Goal: Task Accomplishment & Management: Manage account settings

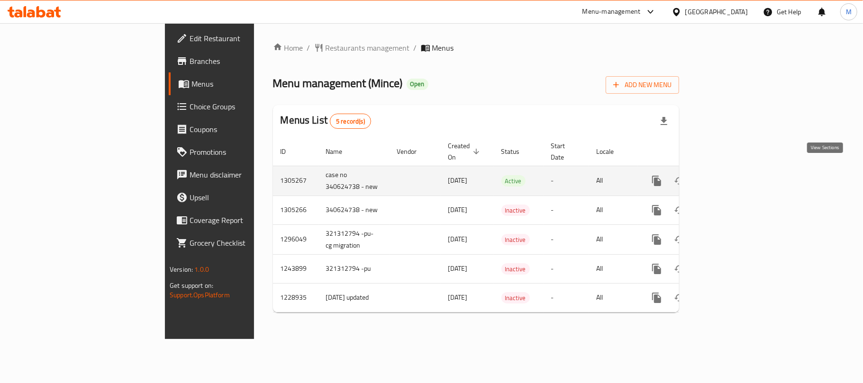
click at [731, 175] on icon "enhanced table" at bounding box center [724, 180] width 11 height 11
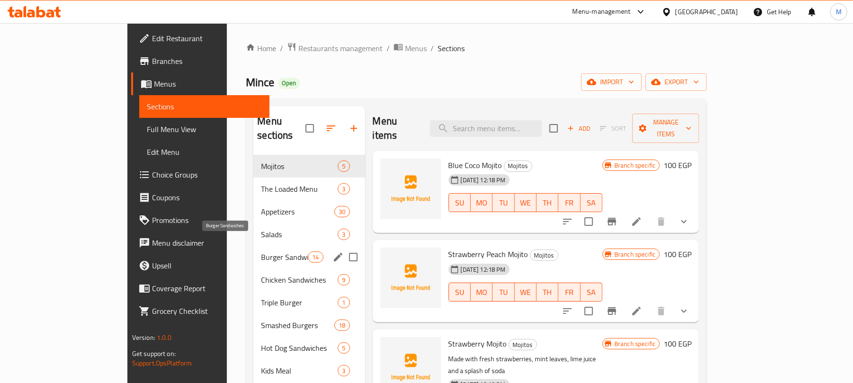
click at [261, 252] on span "Burger Sandwiches" at bounding box center [284, 257] width 47 height 11
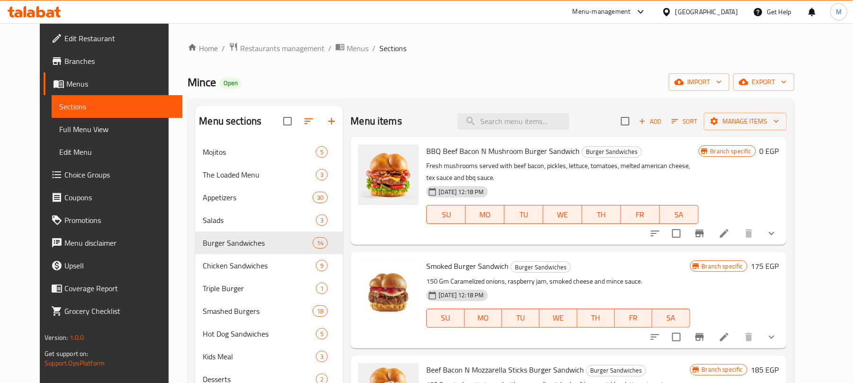
click at [783, 226] on button "show more" at bounding box center [771, 233] width 23 height 23
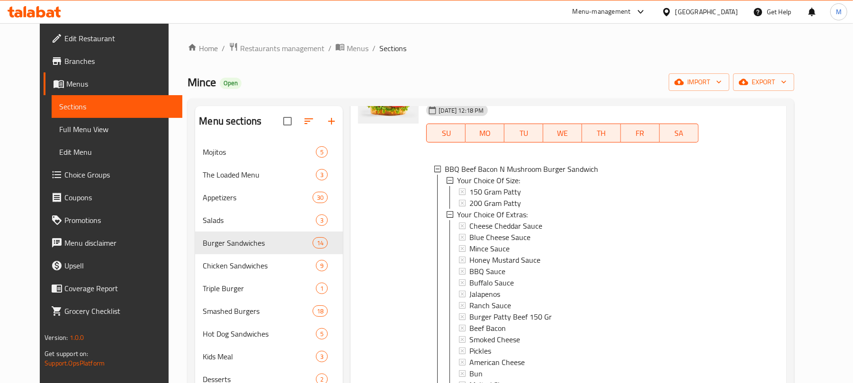
scroll to position [126, 0]
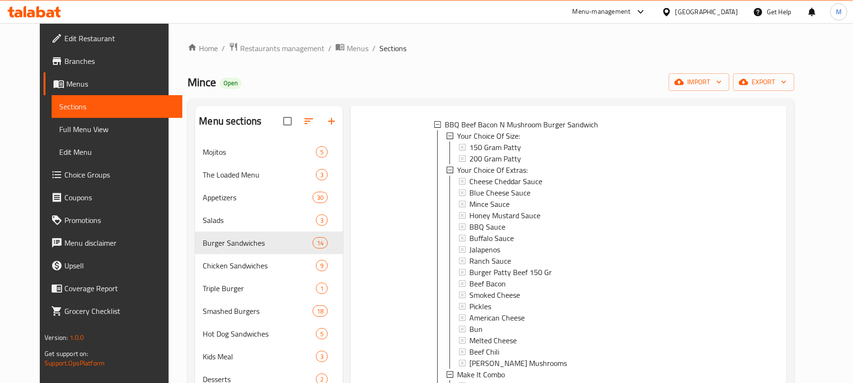
click at [68, 177] on span "Choice Groups" at bounding box center [119, 174] width 110 height 11
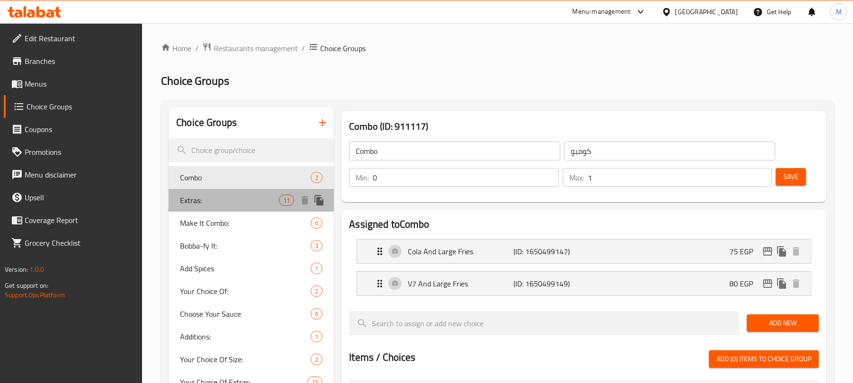
click at [269, 207] on div "Extras: 11" at bounding box center [251, 200] width 165 height 23
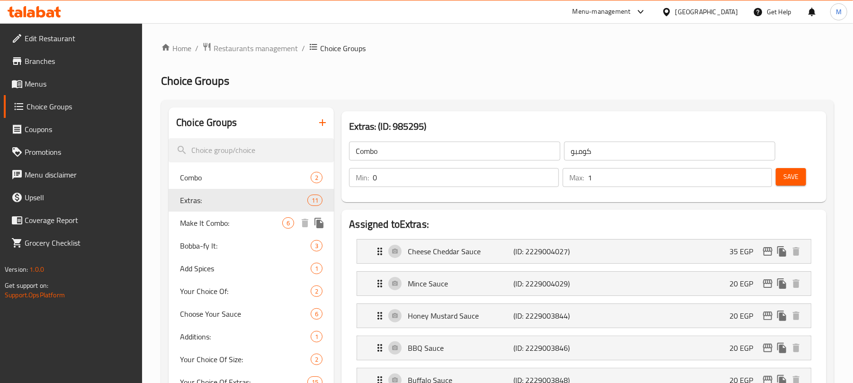
type input "Extras:"
type input "الإضافات:"
type input "11"
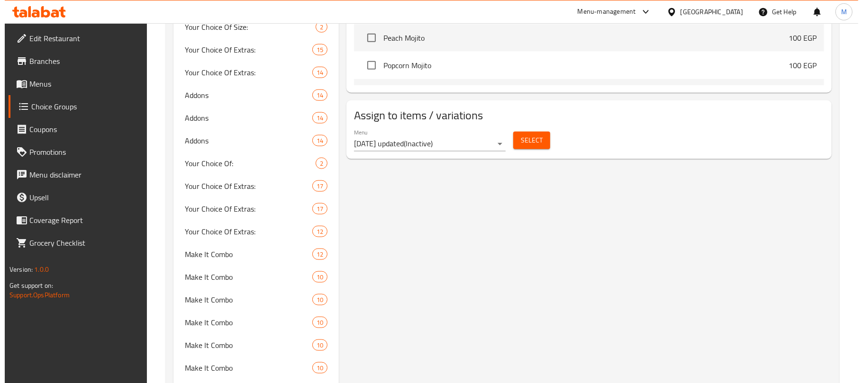
scroll to position [821, 0]
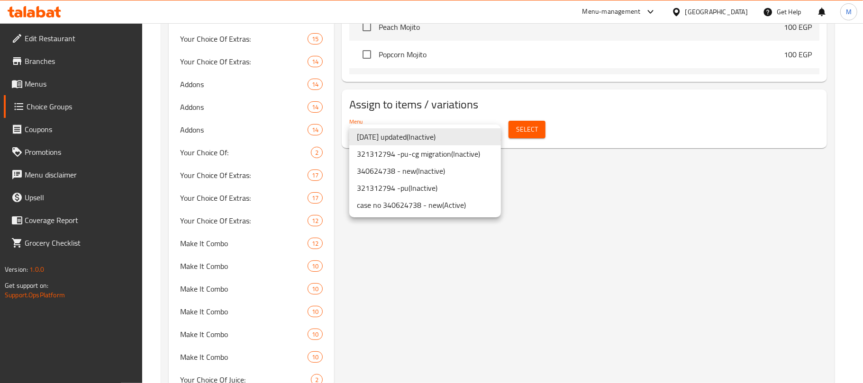
click at [468, 203] on li "case no 340624738 - new ( Active )" at bounding box center [425, 205] width 152 height 17
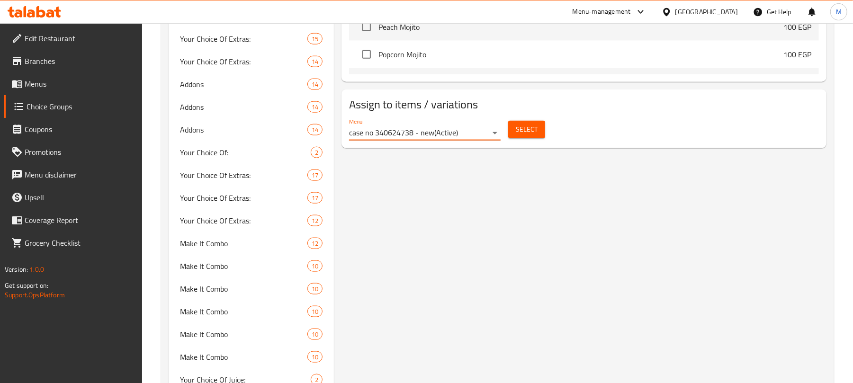
click at [525, 135] on span "Select" at bounding box center [527, 130] width 22 height 12
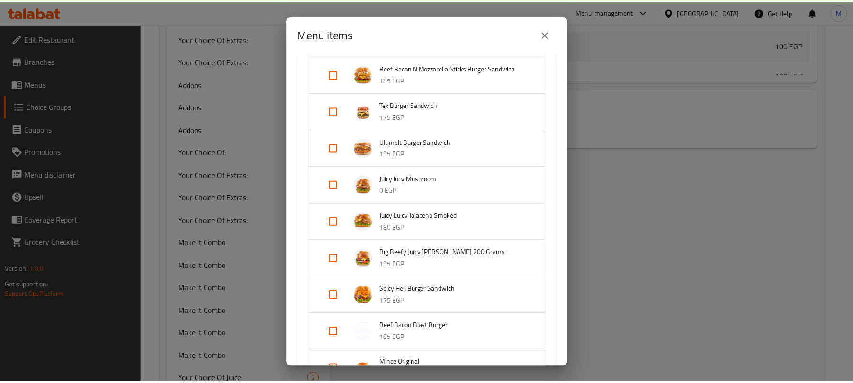
scroll to position [442, 0]
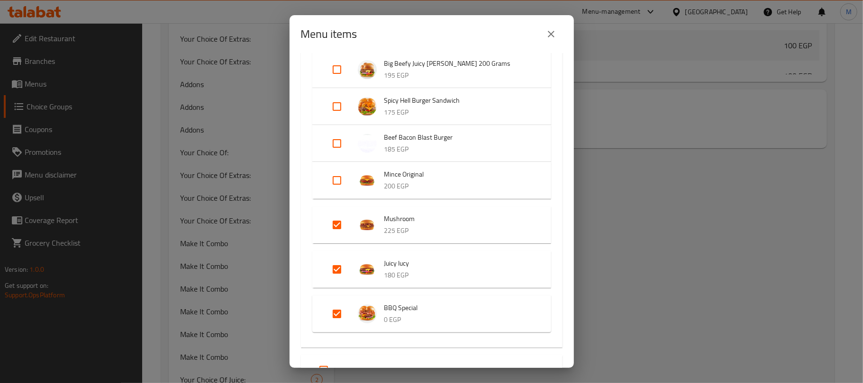
click at [552, 26] on button "close" at bounding box center [551, 34] width 23 height 23
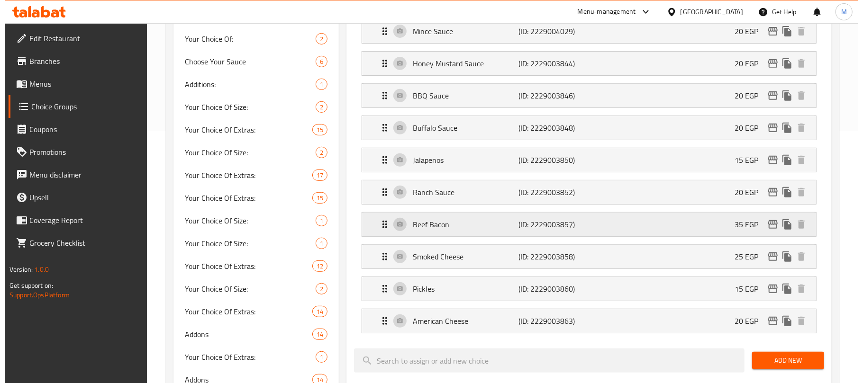
scroll to position [63, 0]
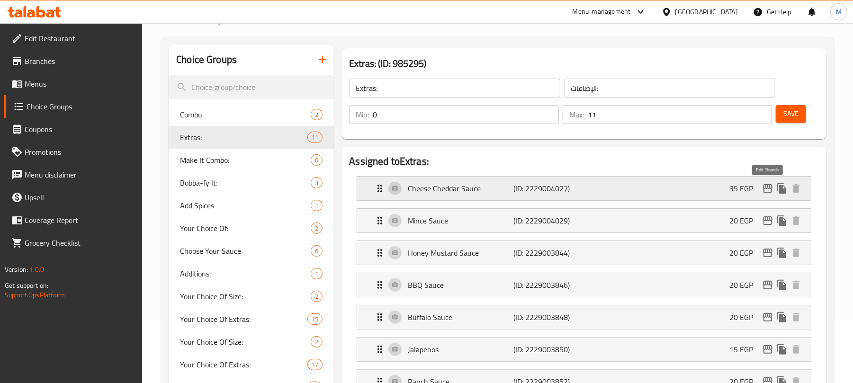
click at [768, 188] on icon "edit" at bounding box center [767, 188] width 11 height 11
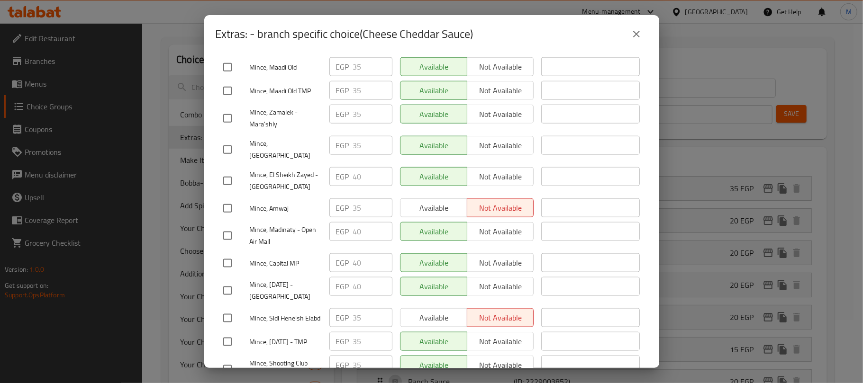
scroll to position [864, 0]
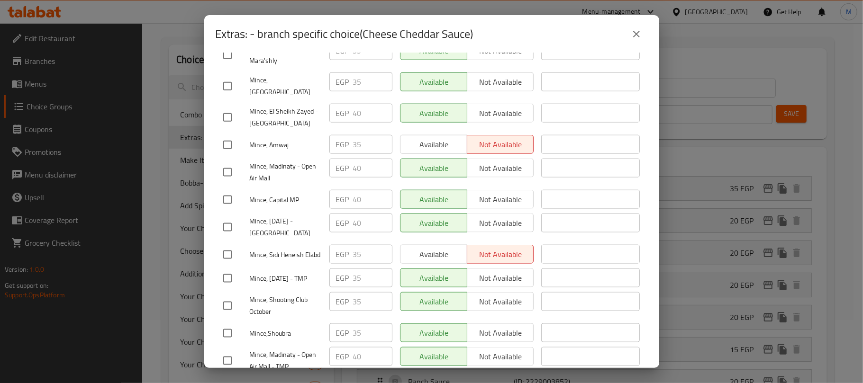
click at [645, 36] on button "close" at bounding box center [636, 34] width 23 height 23
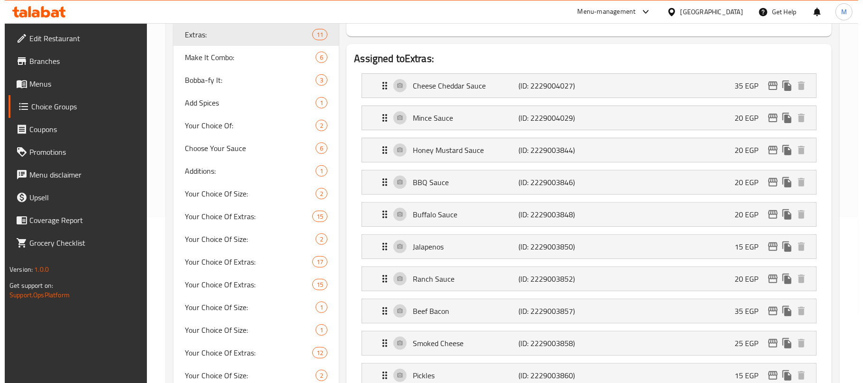
scroll to position [194, 0]
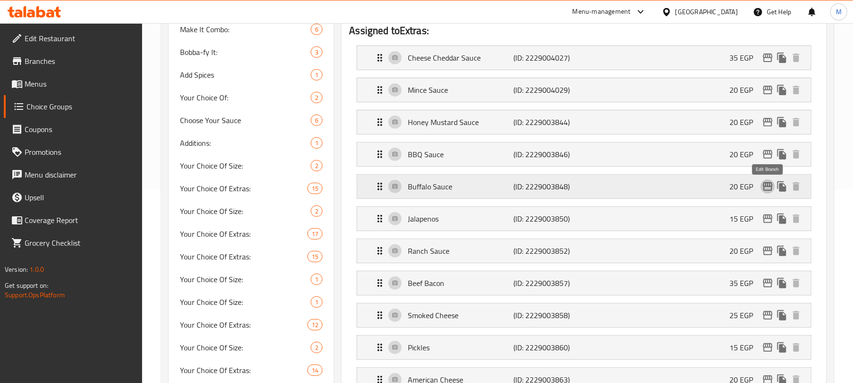
click at [770, 186] on icon "edit" at bounding box center [767, 186] width 11 height 11
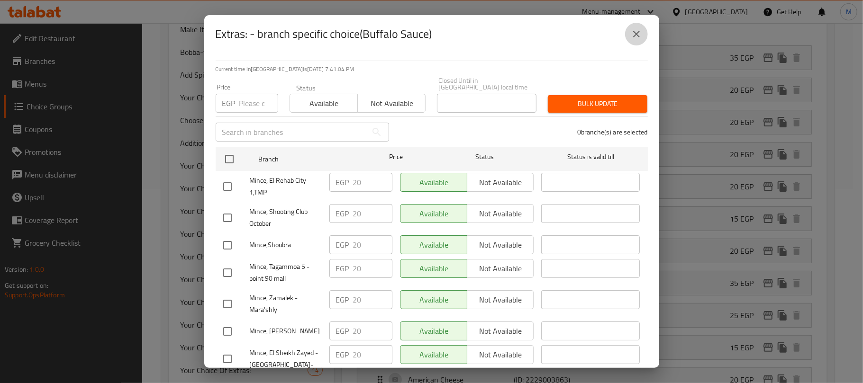
click at [637, 34] on icon "close" at bounding box center [636, 34] width 7 height 7
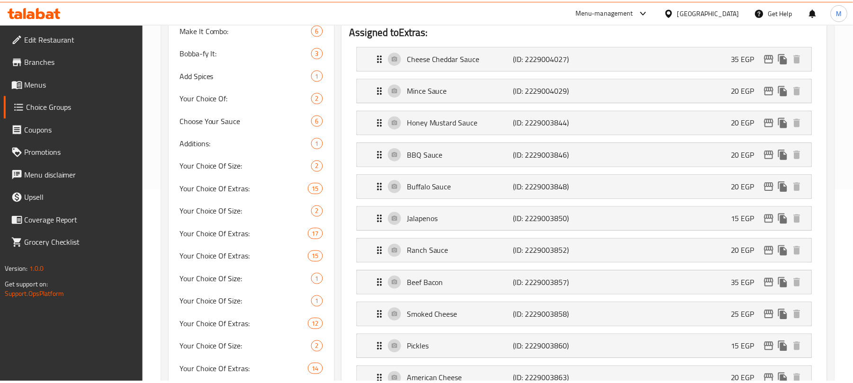
scroll to position [762, 0]
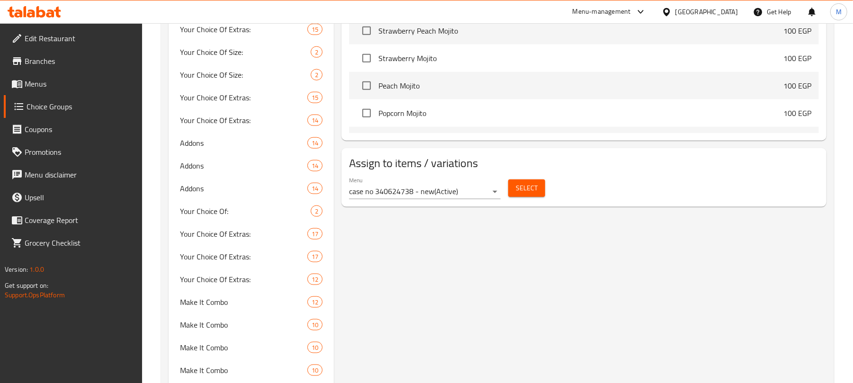
click at [60, 85] on span "Menus" at bounding box center [80, 83] width 110 height 11
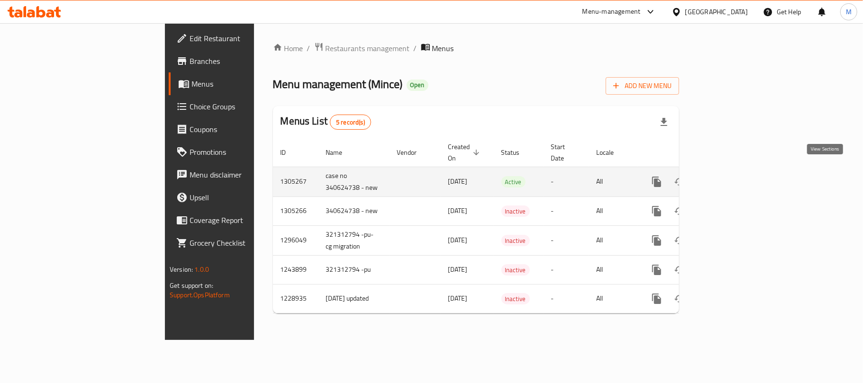
click at [729, 178] on icon "enhanced table" at bounding box center [725, 182] width 9 height 9
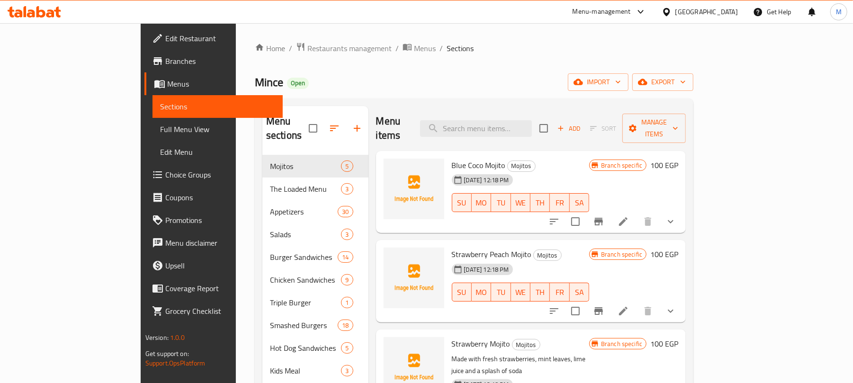
click at [160, 130] on span "Full Menu View" at bounding box center [218, 129] width 116 height 11
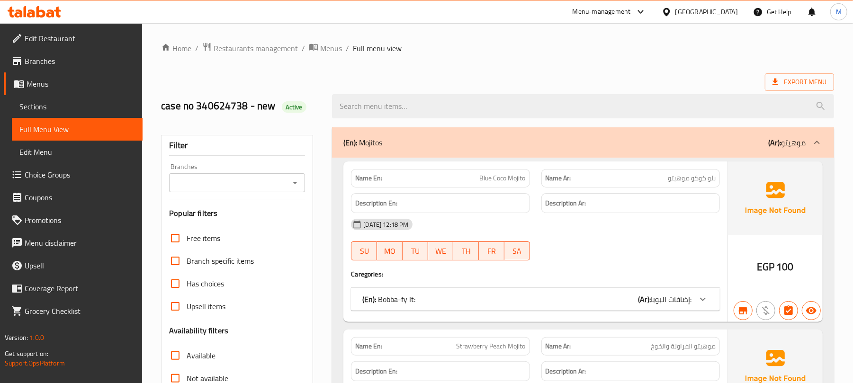
click at [297, 183] on icon "Open" at bounding box center [295, 183] width 5 height 2
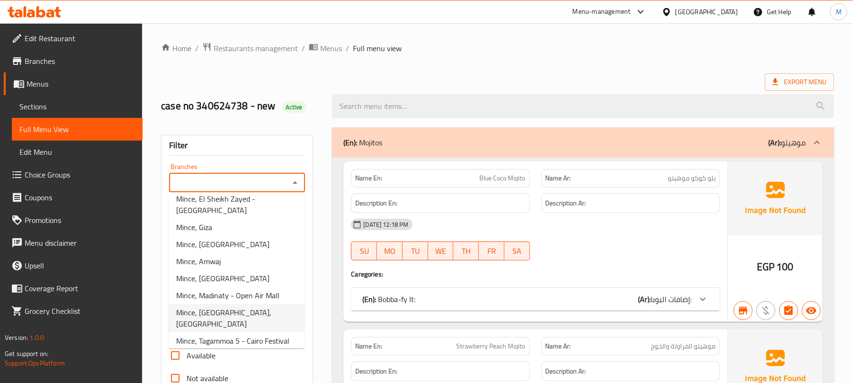
scroll to position [190, 0]
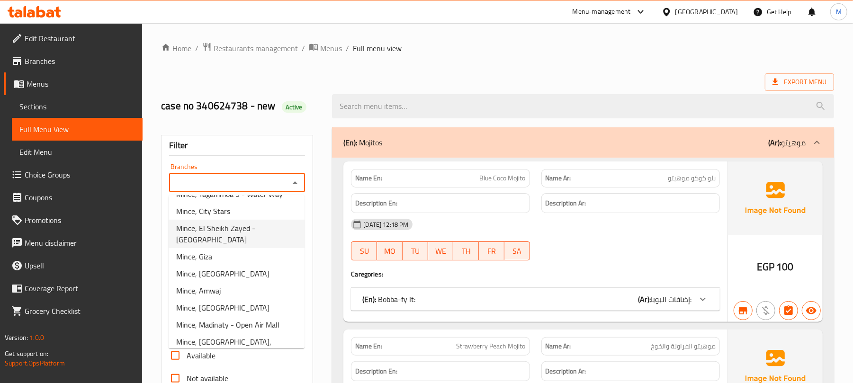
click at [256, 245] on span "Mince, El Sheikh Zayed - [GEOGRAPHIC_DATA]" at bounding box center [236, 234] width 121 height 23
type input "Mince, El Sheikh Zayed - [GEOGRAPHIC_DATA]"
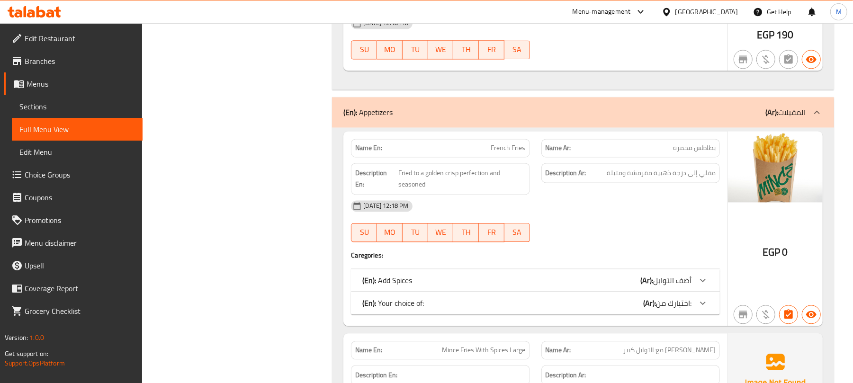
scroll to position [1516, 0]
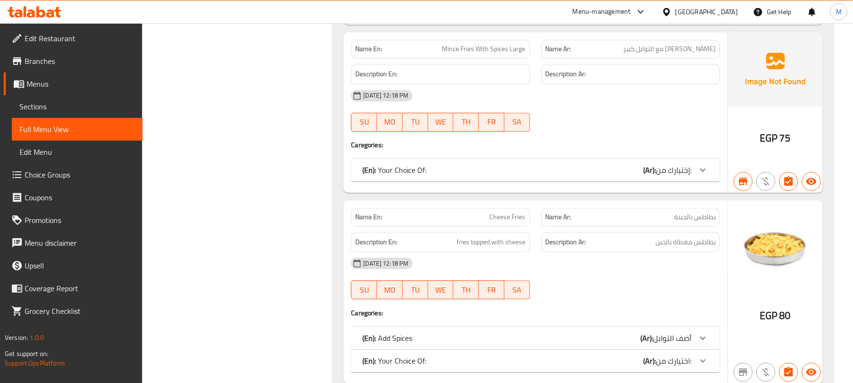
scroll to position [1895, 0]
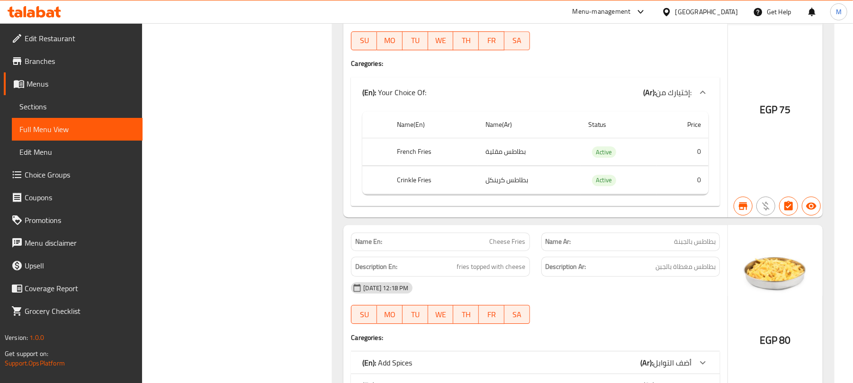
scroll to position [2148, 0]
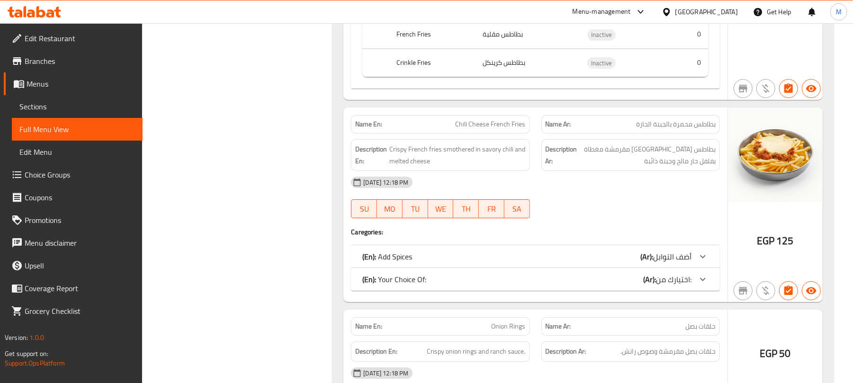
scroll to position [2527, 0]
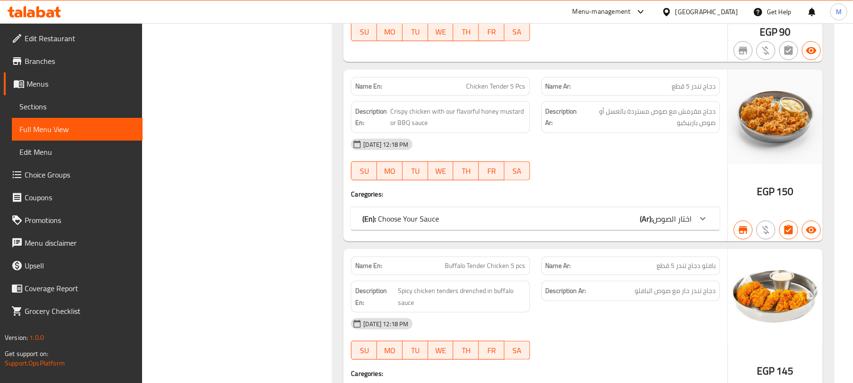
scroll to position [3285, 0]
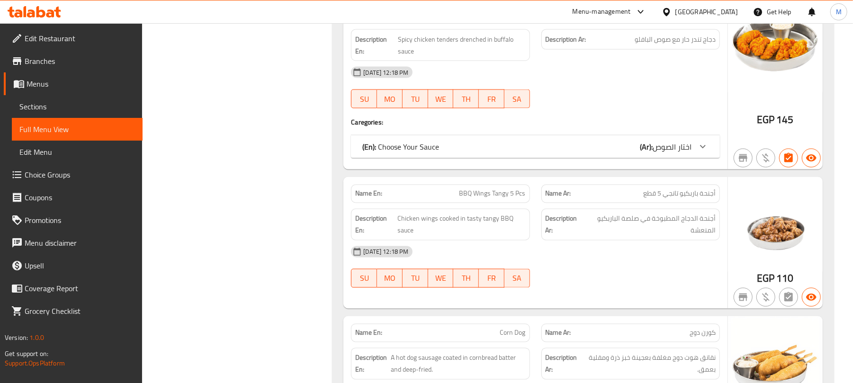
scroll to position [3664, 0]
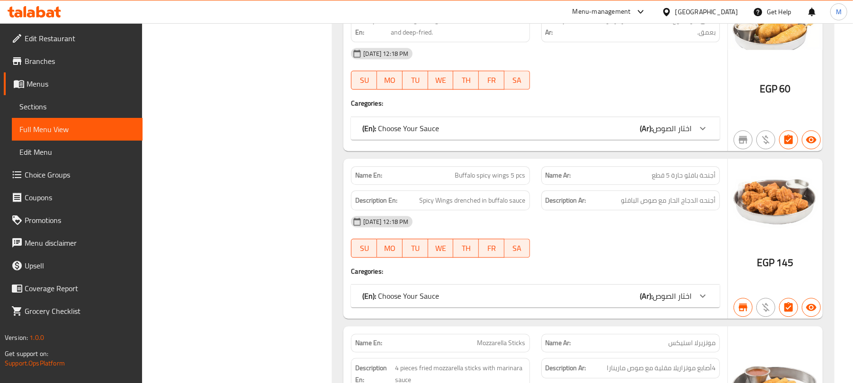
scroll to position [4232, 0]
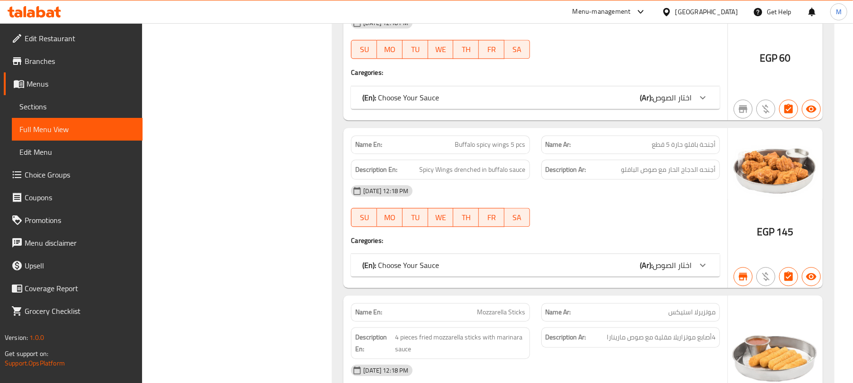
drag, startPoint x: 458, startPoint y: 120, endPoint x: 336, endPoint y: 141, distance: 123.0
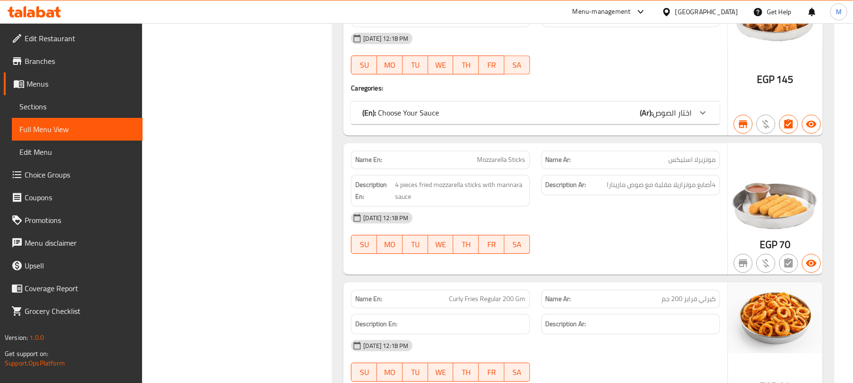
scroll to position [4611, 0]
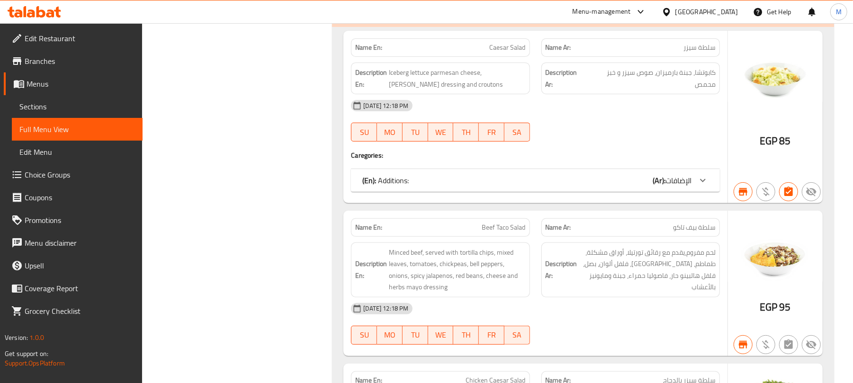
scroll to position [7833, 0]
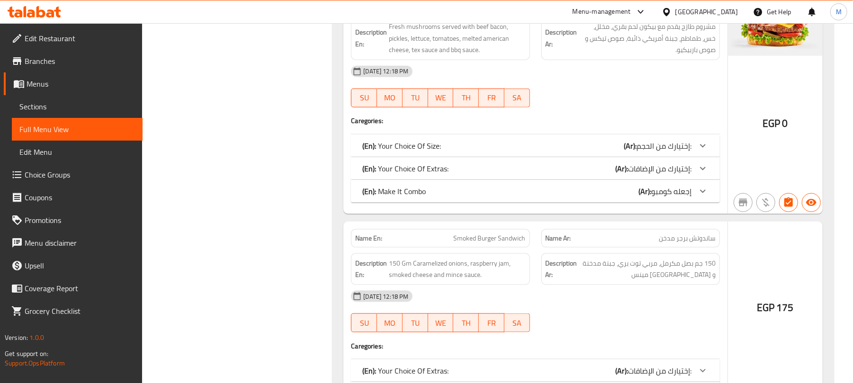
scroll to position [8464, 0]
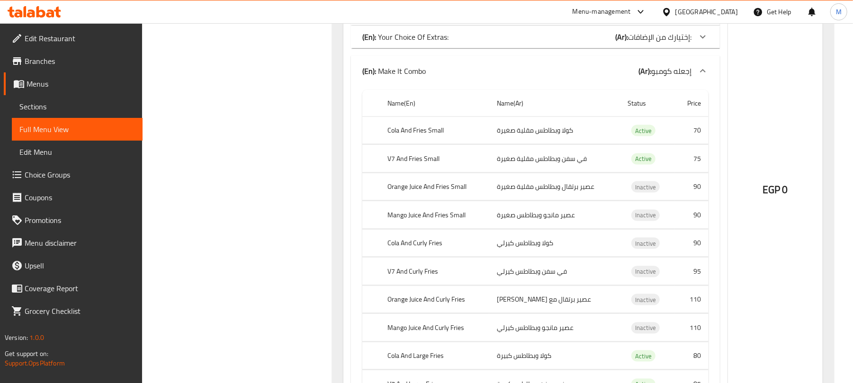
scroll to position [8591, 0]
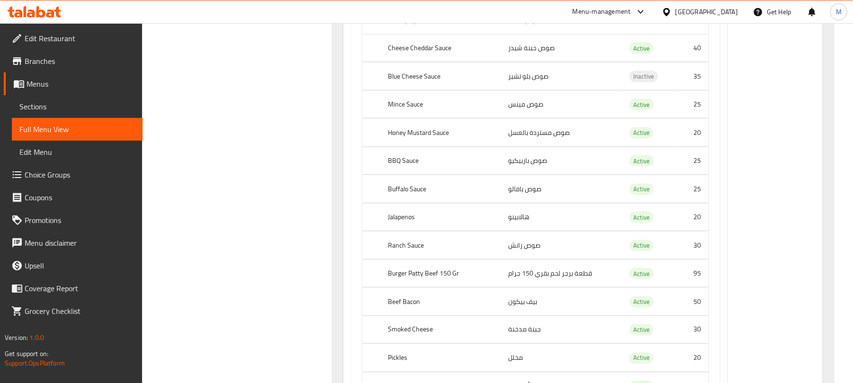
scroll to position [8654, 0]
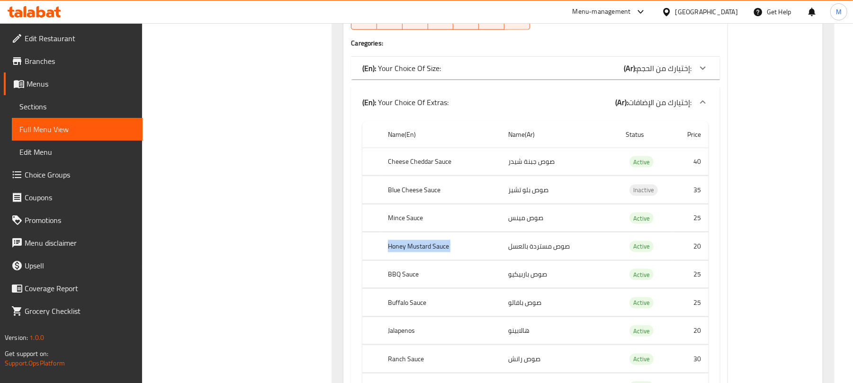
scroll to position [8464, 0]
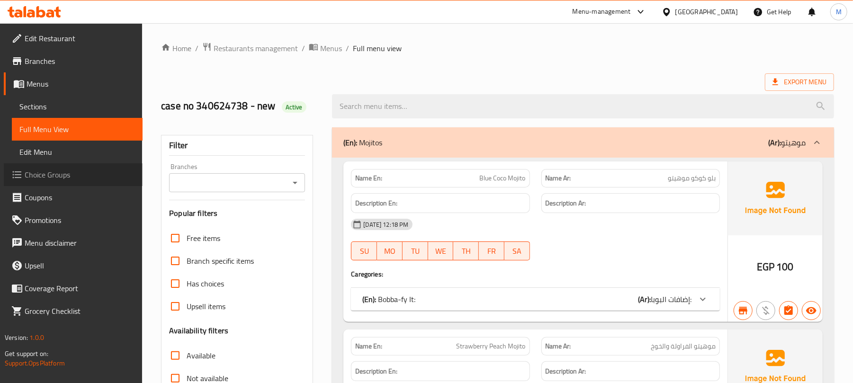
click at [63, 169] on span "Choice Groups" at bounding box center [80, 174] width 110 height 11
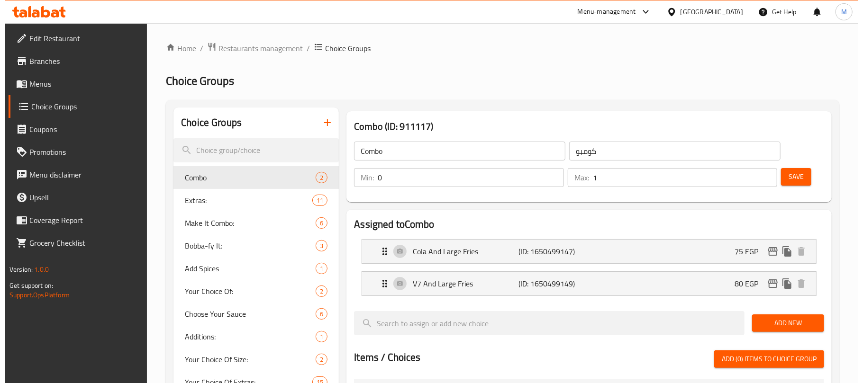
scroll to position [190, 0]
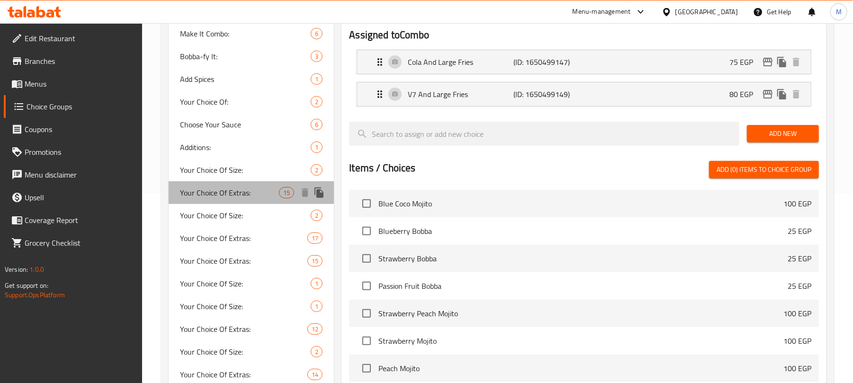
click at [240, 201] on div "Your Choice Of Extras: 15" at bounding box center [251, 192] width 165 height 23
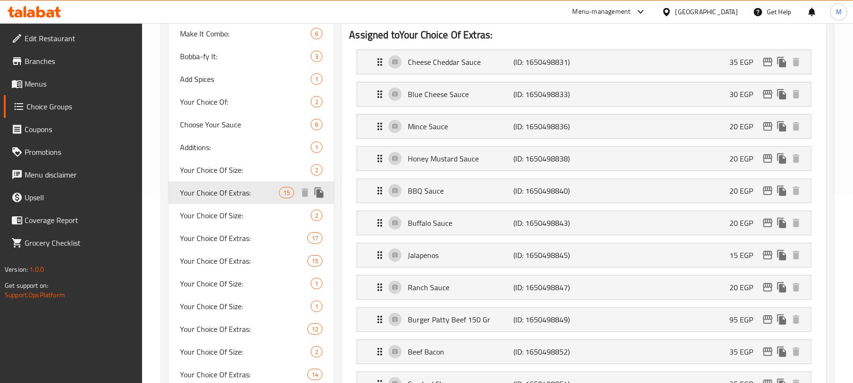
type input "Your Choice Of Extras:"
type input "إختيارك من الإضافات:"
type input "15"
click at [766, 159] on icon "edit" at bounding box center [767, 158] width 9 height 9
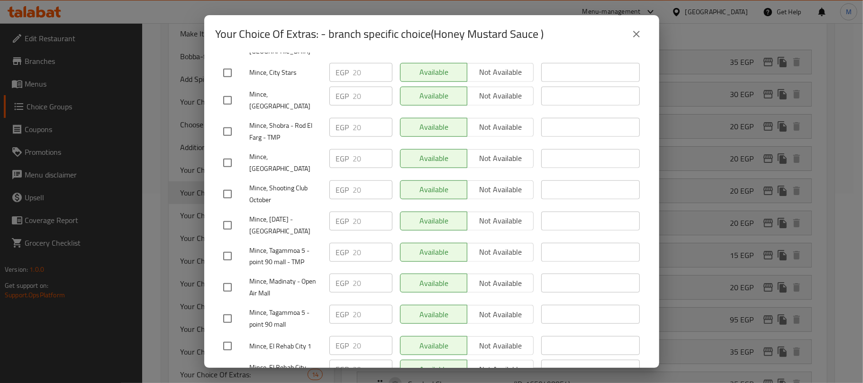
scroll to position [695, 0]
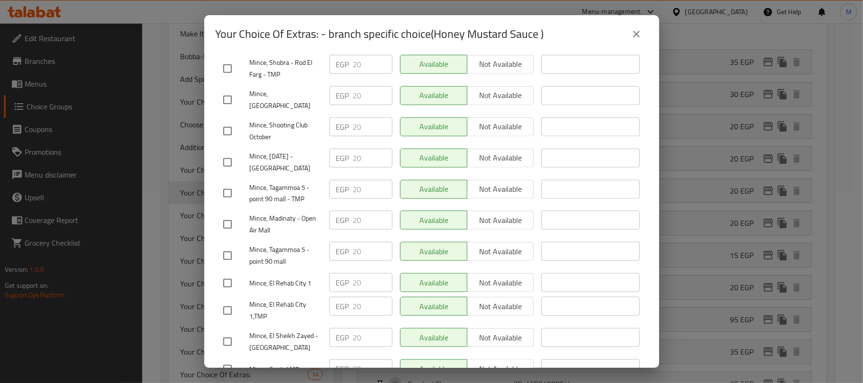
click at [226, 153] on input "checkbox" at bounding box center [227, 163] width 20 height 20
checkbox input "true"
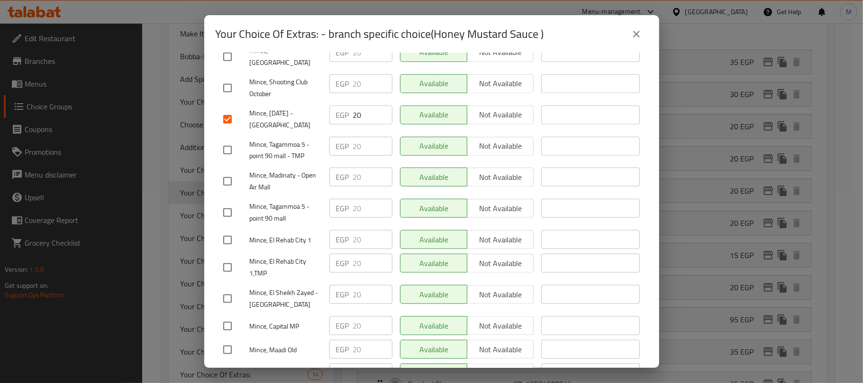
scroll to position [758, 0]
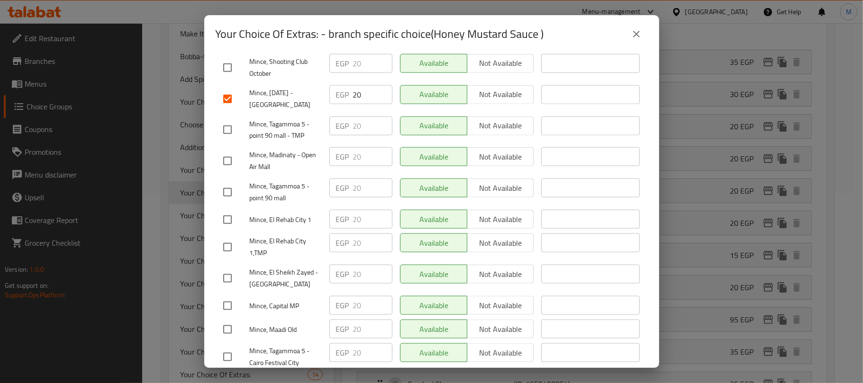
click at [221, 151] on input "checkbox" at bounding box center [227, 161] width 20 height 20
checkbox input "true"
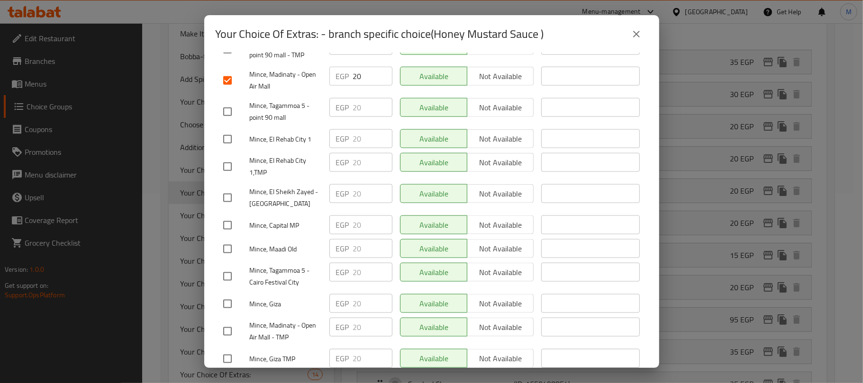
scroll to position [864, 0]
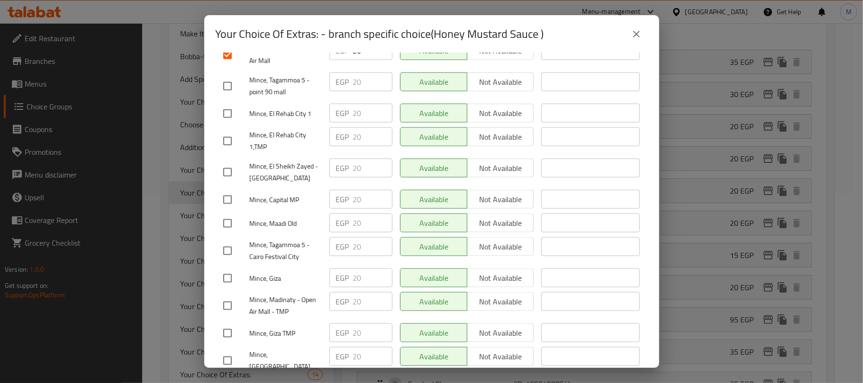
click at [223, 162] on input "checkbox" at bounding box center [227, 172] width 20 height 20
checkbox input "true"
click at [232, 190] on input "checkbox" at bounding box center [227, 200] width 20 height 20
checkbox input "true"
click at [224, 296] on input "checkbox" at bounding box center [227, 306] width 20 height 20
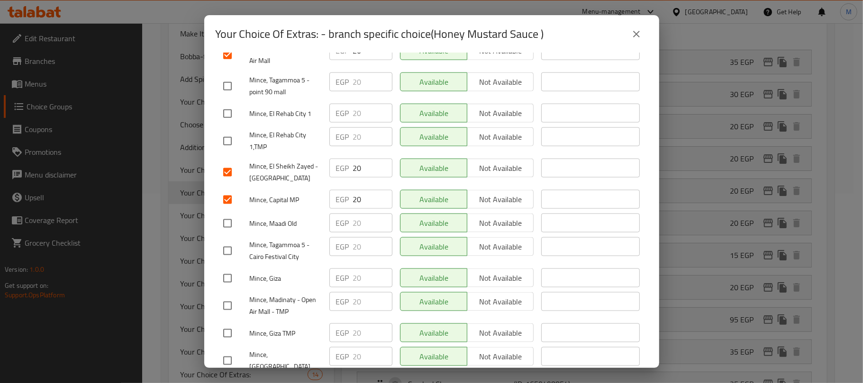
checkbox input "true"
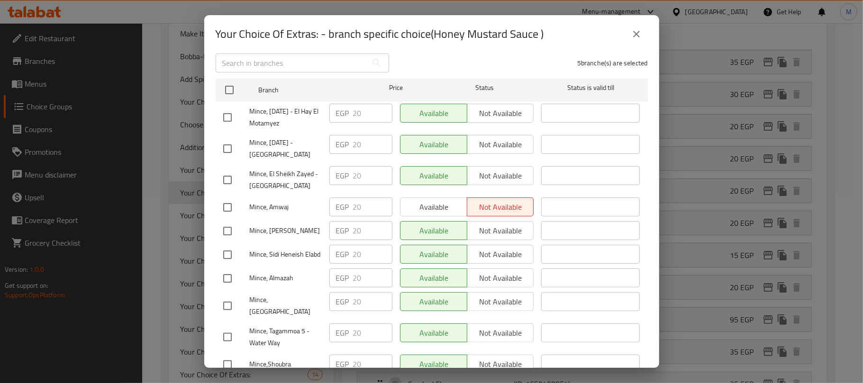
scroll to position [0, 0]
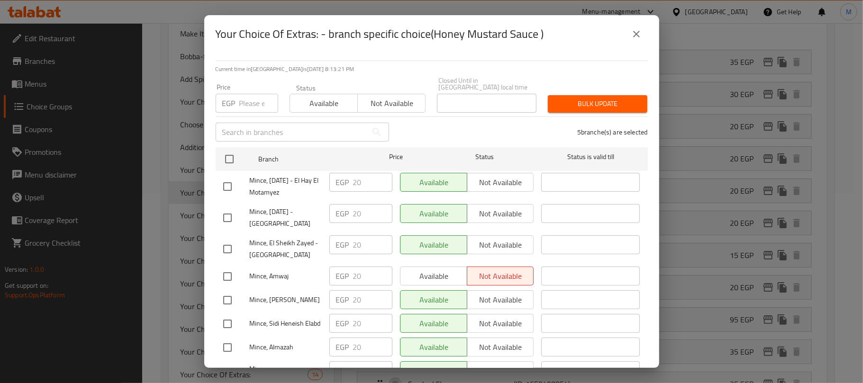
click at [254, 95] on input "number" at bounding box center [258, 103] width 39 height 19
paste input "25.00"
type input "25.00"
click at [596, 98] on span "Bulk update" at bounding box center [597, 104] width 84 height 12
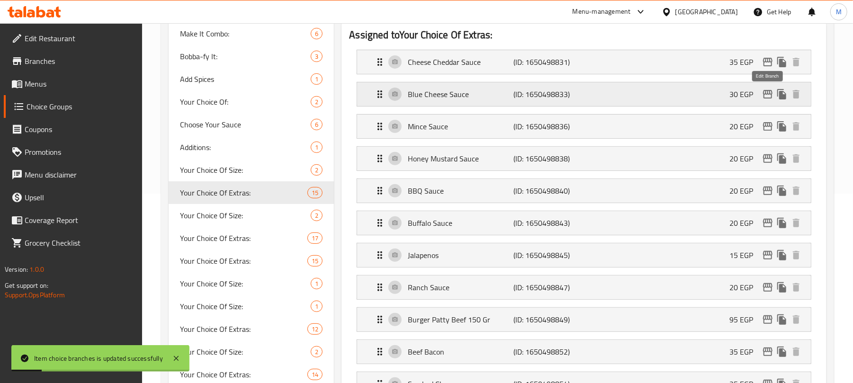
click at [774, 94] on button "edit" at bounding box center [768, 94] width 14 height 14
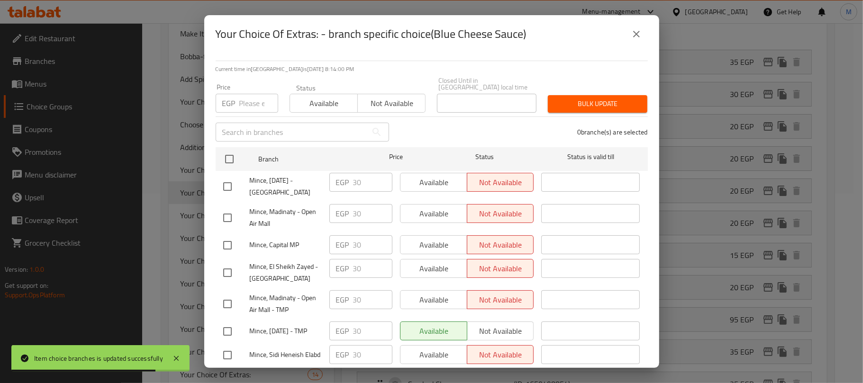
click at [224, 182] on input "checkbox" at bounding box center [227, 187] width 20 height 20
checkbox input "true"
click at [228, 211] on input "checkbox" at bounding box center [227, 218] width 20 height 20
checkbox input "true"
click at [228, 239] on input "checkbox" at bounding box center [227, 245] width 20 height 20
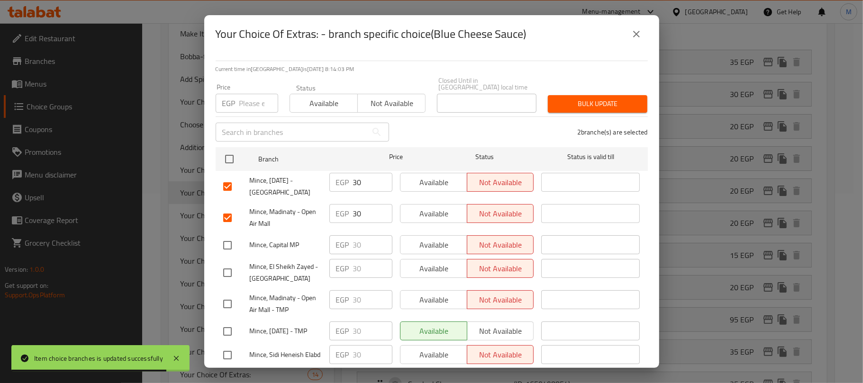
checkbox input "true"
click at [224, 266] on input "checkbox" at bounding box center [227, 273] width 20 height 20
checkbox input "true"
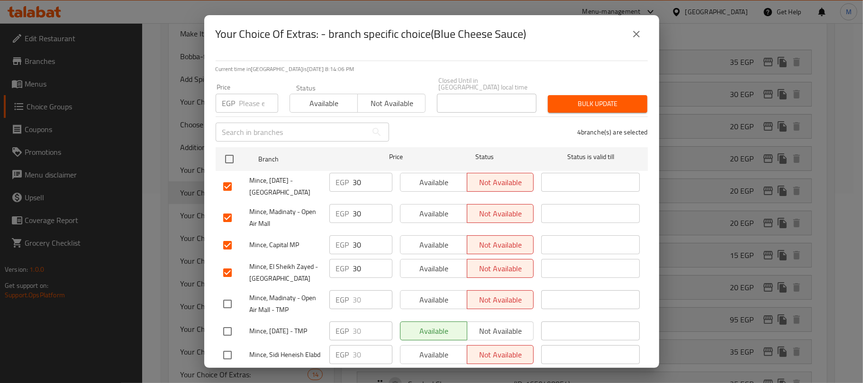
click at [227, 298] on input "checkbox" at bounding box center [227, 304] width 20 height 20
checkbox input "true"
click at [239, 98] on input "number" at bounding box center [258, 103] width 39 height 19
paste input "35.00"
type input "35.00"
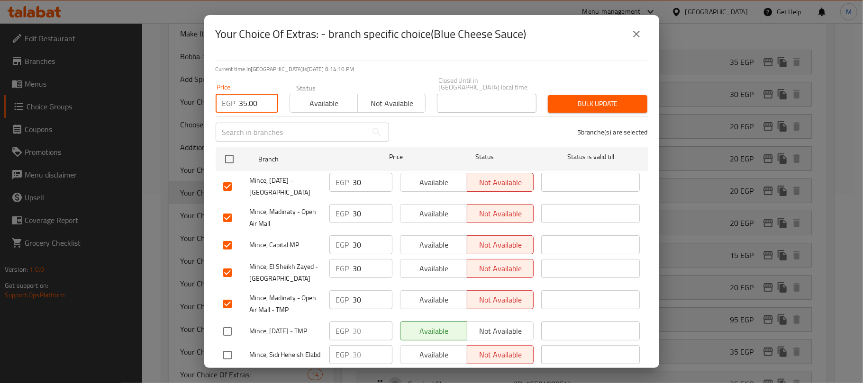
click at [599, 98] on span "Bulk update" at bounding box center [597, 104] width 84 height 12
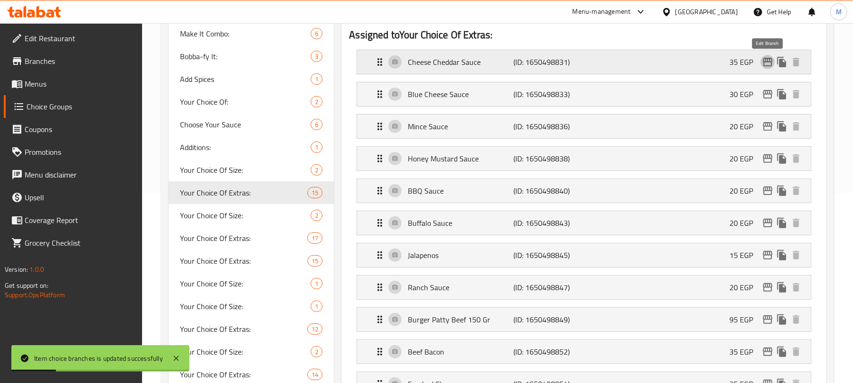
click at [764, 63] on icon "edit" at bounding box center [767, 62] width 9 height 9
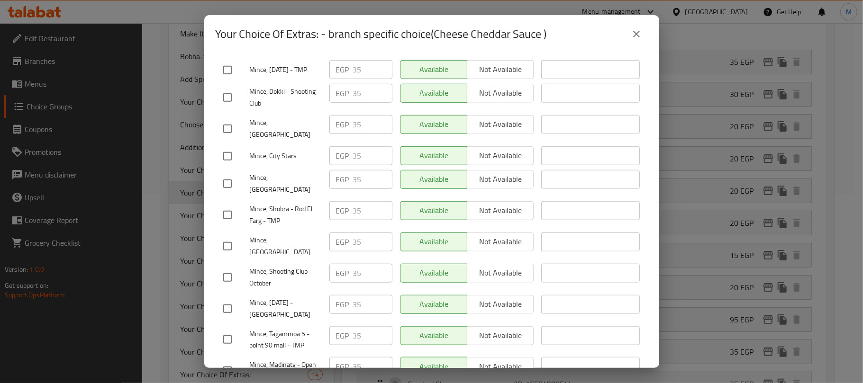
scroll to position [611, 0]
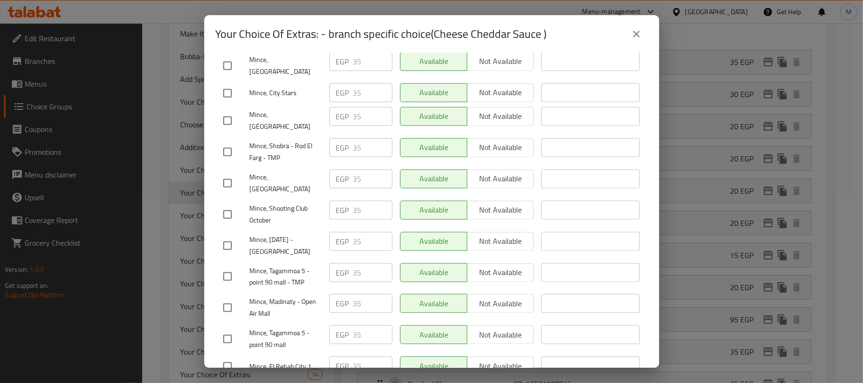
click at [226, 236] on input "checkbox" at bounding box center [227, 246] width 20 height 20
checkbox input "true"
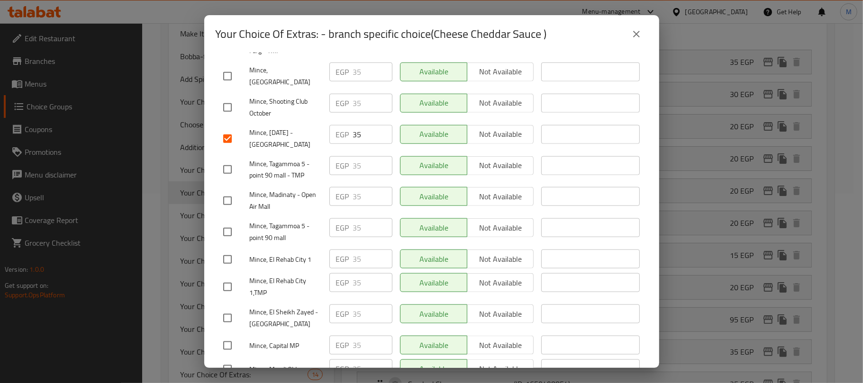
scroll to position [738, 0]
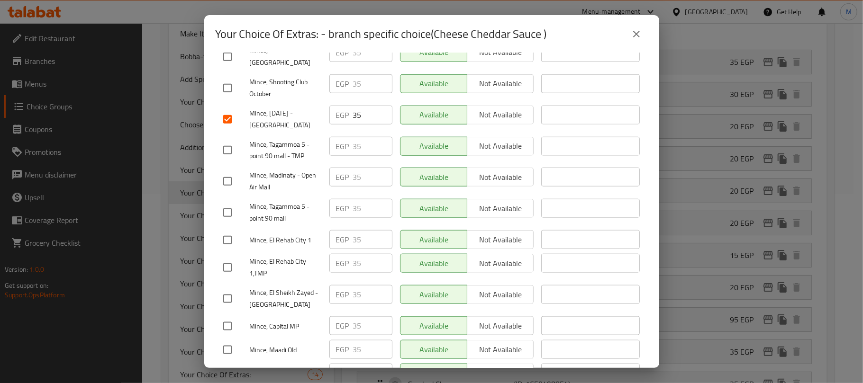
click at [228, 172] on input "checkbox" at bounding box center [227, 182] width 20 height 20
checkbox input "true"
click at [228, 289] on input "checkbox" at bounding box center [227, 299] width 20 height 20
checkbox input "true"
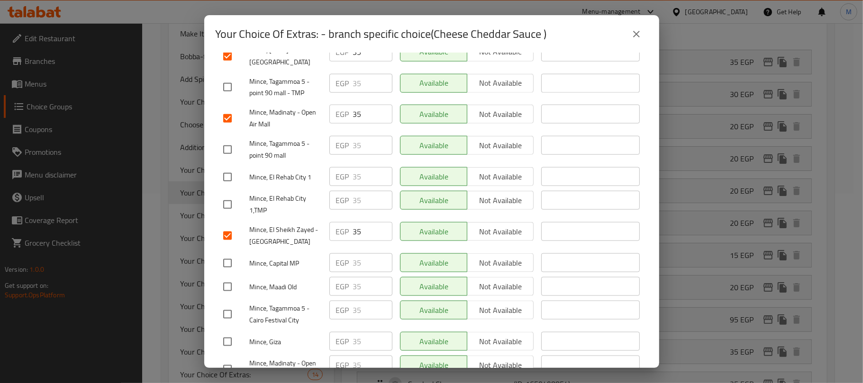
click at [223, 253] on input "checkbox" at bounding box center [227, 263] width 20 height 20
checkbox input "true"
click at [232, 360] on input "checkbox" at bounding box center [227, 370] width 20 height 20
checkbox input "true"
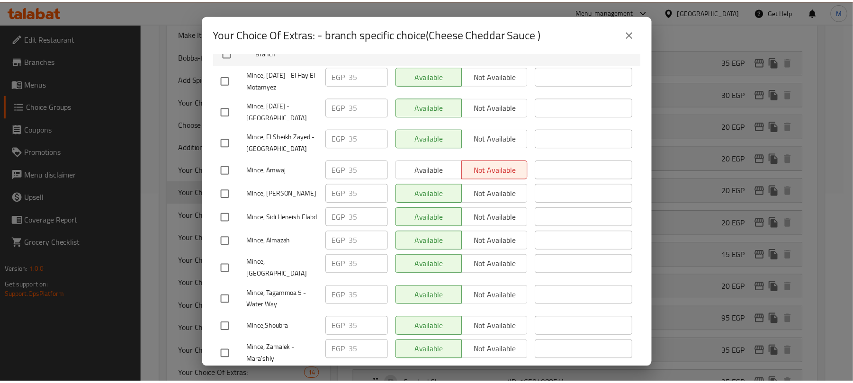
scroll to position [0, 0]
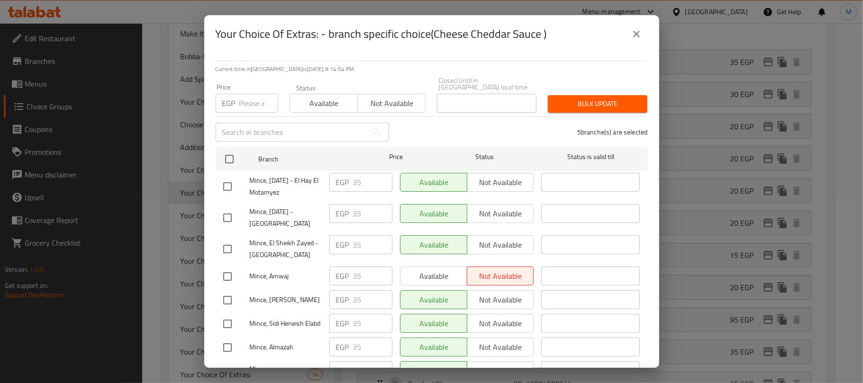
click at [252, 97] on input "number" at bounding box center [258, 103] width 39 height 19
paste input "40.00"
type input "40.00"
click at [606, 98] on span "Bulk update" at bounding box center [597, 104] width 84 height 12
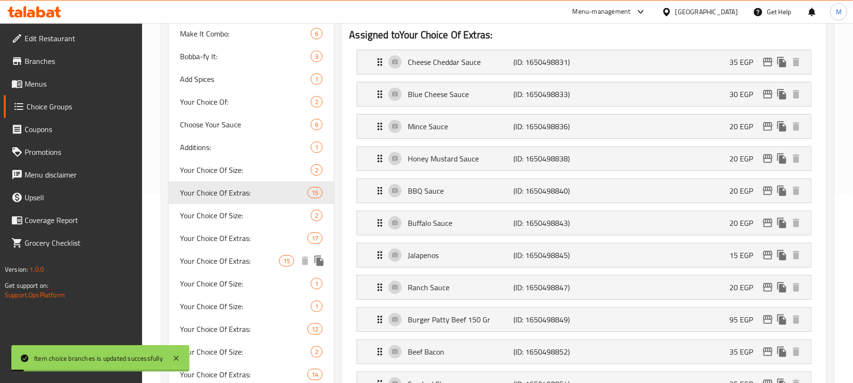
scroll to position [821, 0]
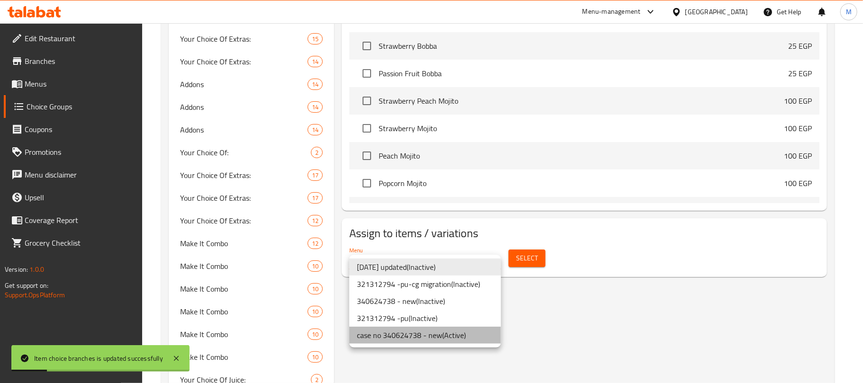
click at [450, 338] on li "case no 340624738 - new ( Active )" at bounding box center [425, 335] width 152 height 17
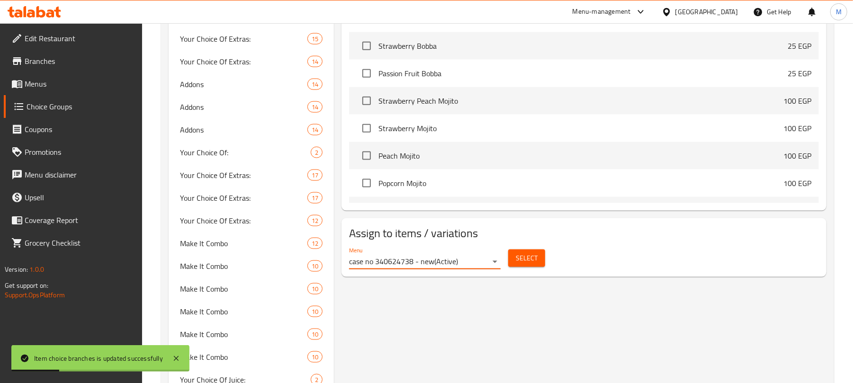
click at [524, 262] on span "Select" at bounding box center [527, 259] width 22 height 12
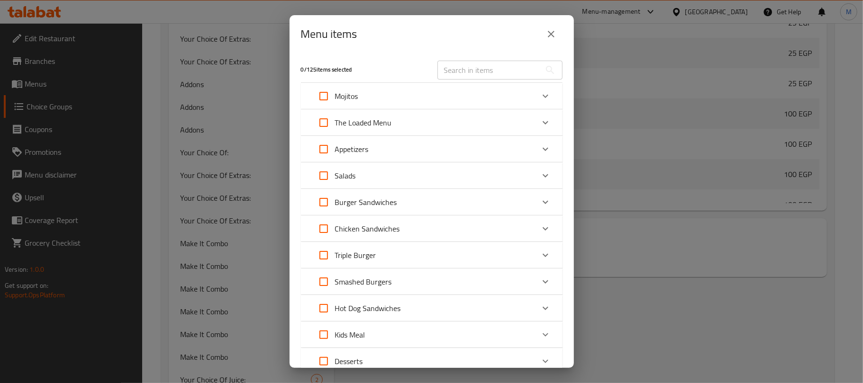
click at [548, 33] on icon "close" at bounding box center [550, 33] width 11 height 11
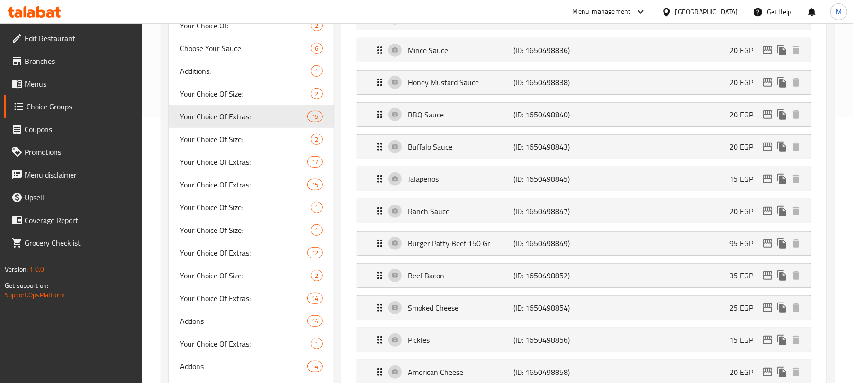
scroll to position [253, 0]
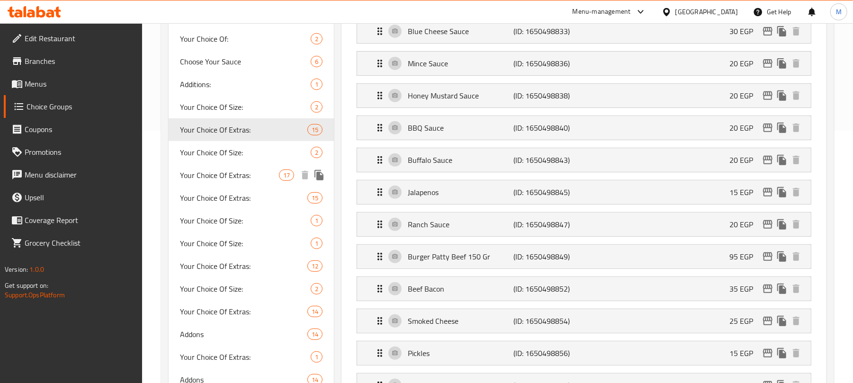
click at [244, 172] on span "Your Choice Of Extras:" at bounding box center [229, 175] width 99 height 11
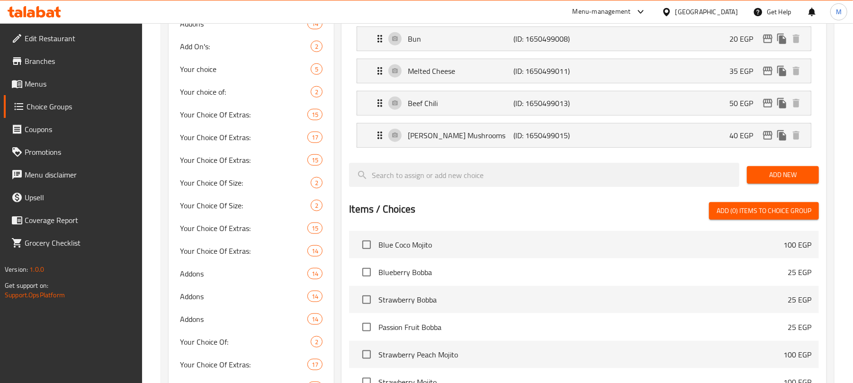
scroll to position [884, 0]
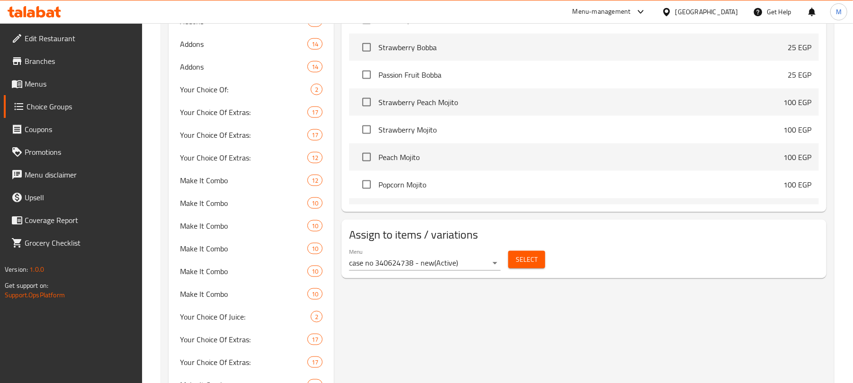
click at [512, 264] on button "Select" at bounding box center [526, 260] width 37 height 18
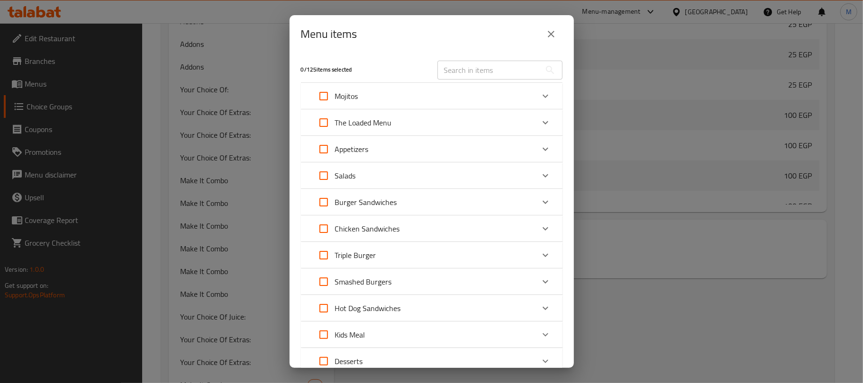
click at [556, 35] on button "close" at bounding box center [551, 34] width 23 height 23
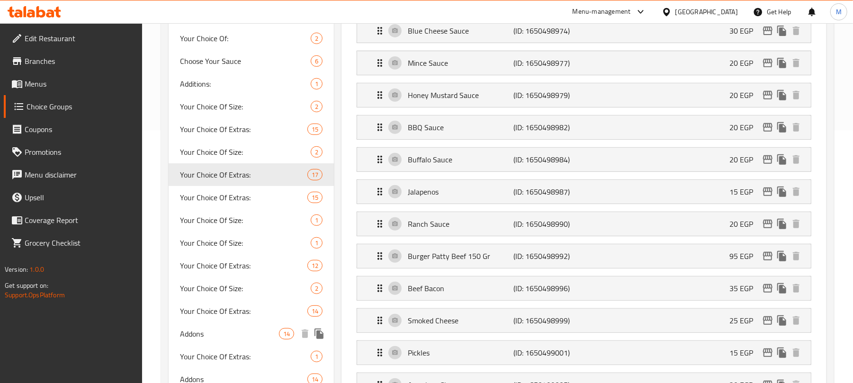
scroll to position [253, 0]
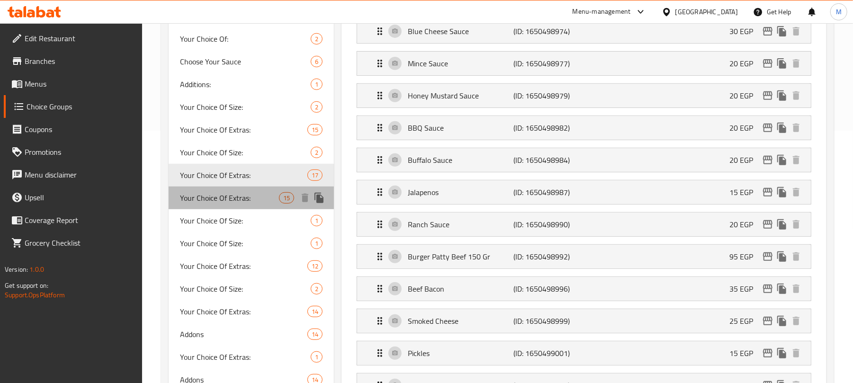
click at [243, 203] on span "Your Choice Of Extras:" at bounding box center [229, 197] width 99 height 11
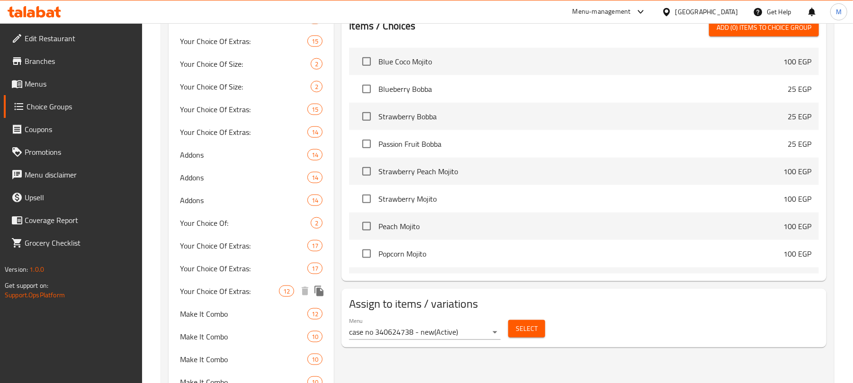
scroll to position [821, 0]
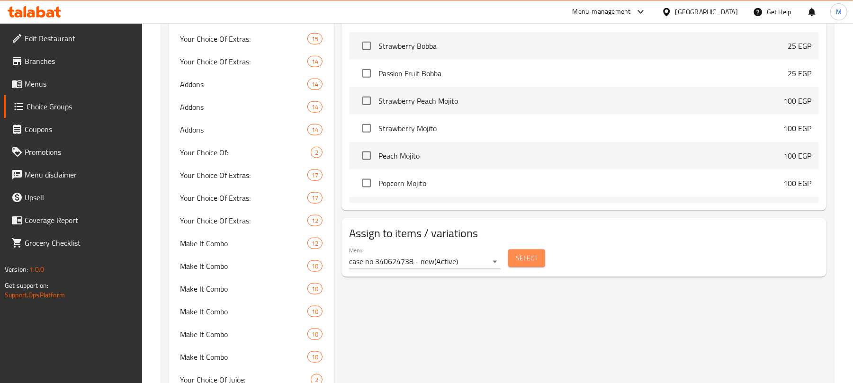
click at [520, 258] on span "Select" at bounding box center [527, 259] width 22 height 12
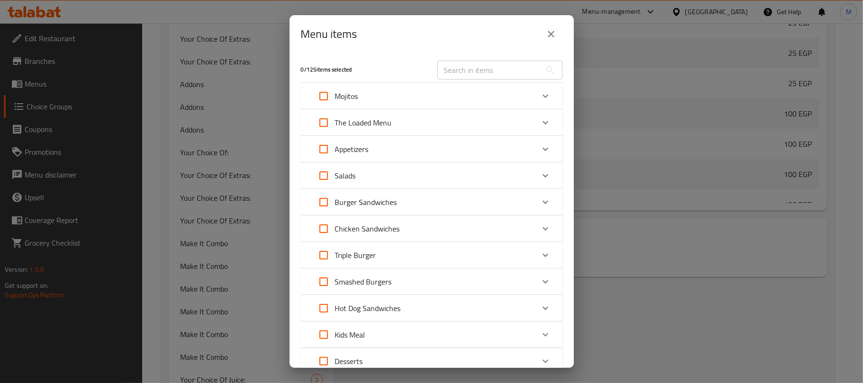
click at [550, 26] on button "close" at bounding box center [551, 34] width 23 height 23
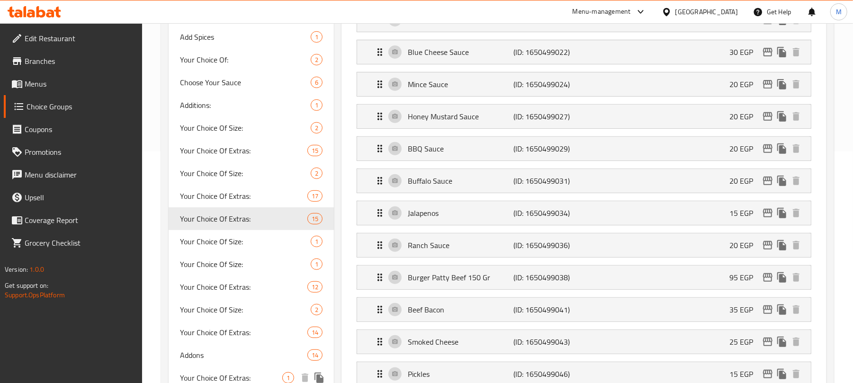
scroll to position [253, 0]
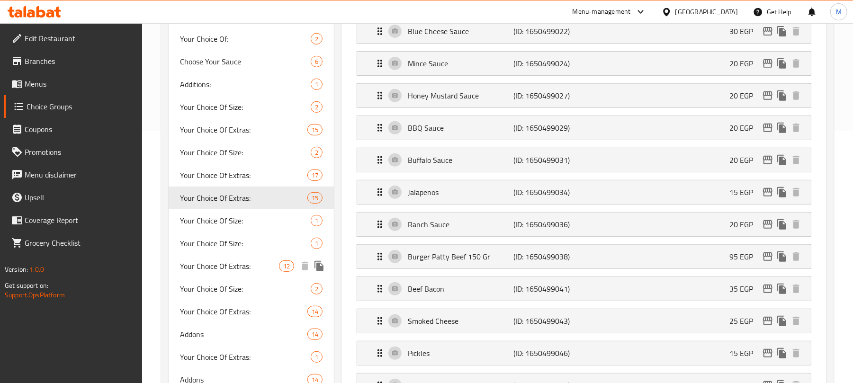
click at [253, 272] on div "Your Choice Of Extras: 12" at bounding box center [251, 266] width 165 height 23
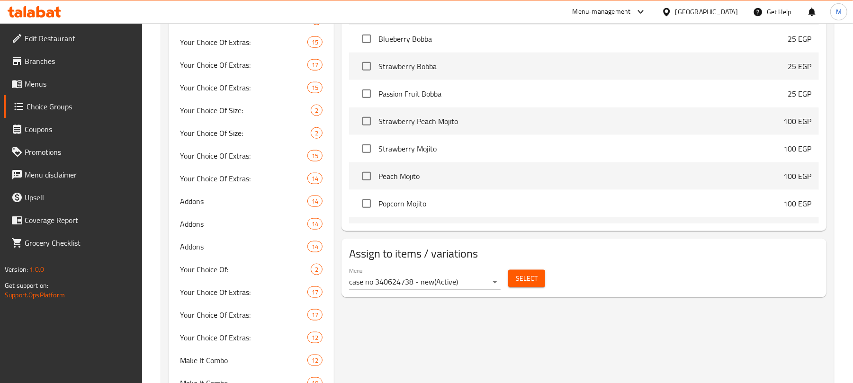
scroll to position [884, 0]
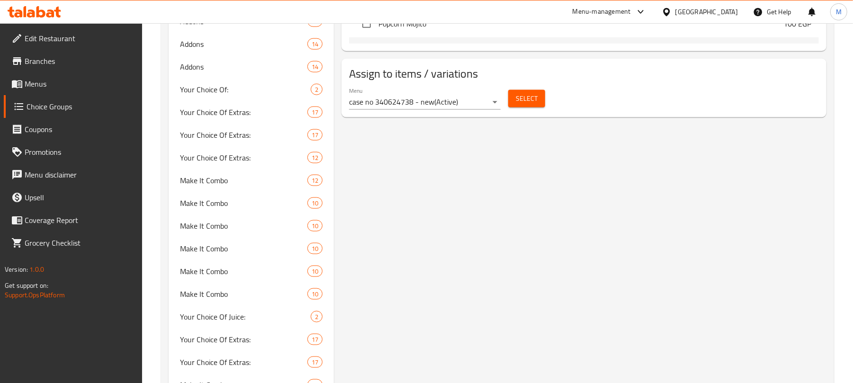
click at [539, 99] on button "Select" at bounding box center [526, 99] width 37 height 18
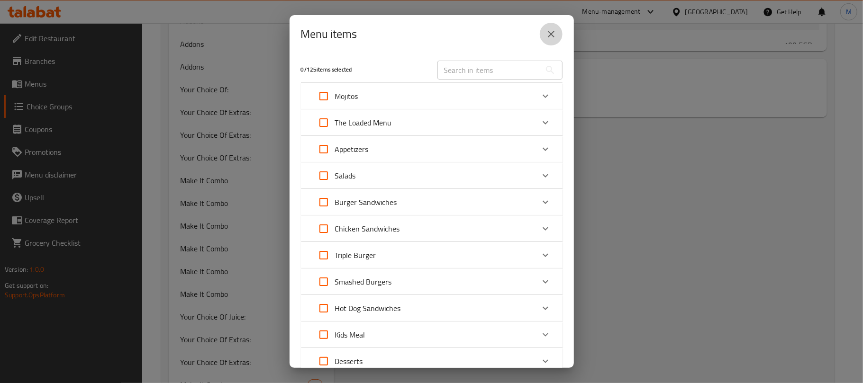
click at [553, 40] on button "close" at bounding box center [551, 34] width 23 height 23
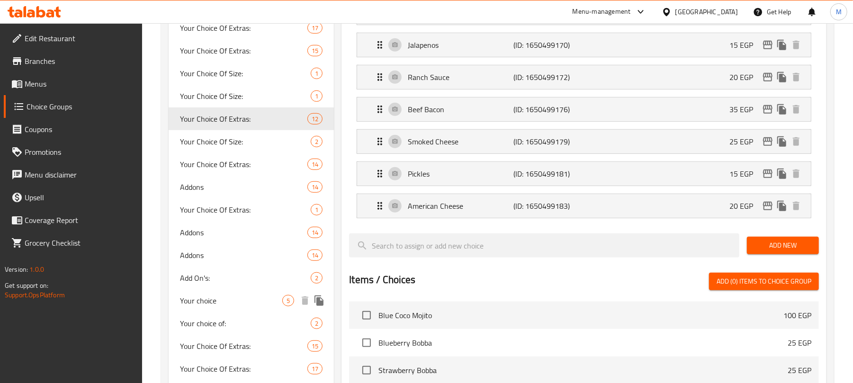
scroll to position [379, 0]
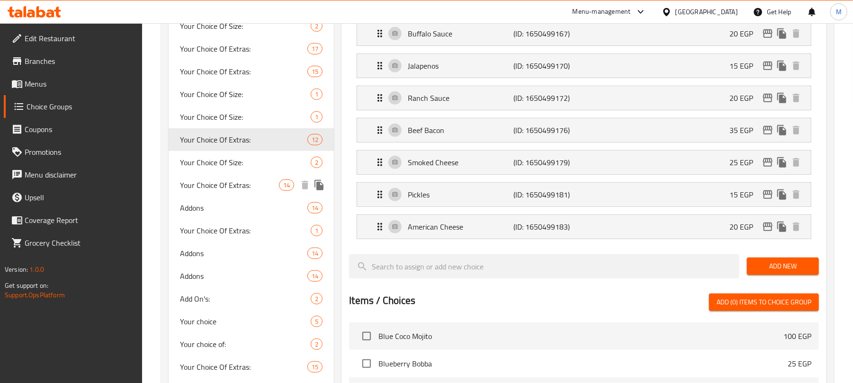
click at [243, 185] on span "Your Choice Of Extras:" at bounding box center [229, 185] width 99 height 11
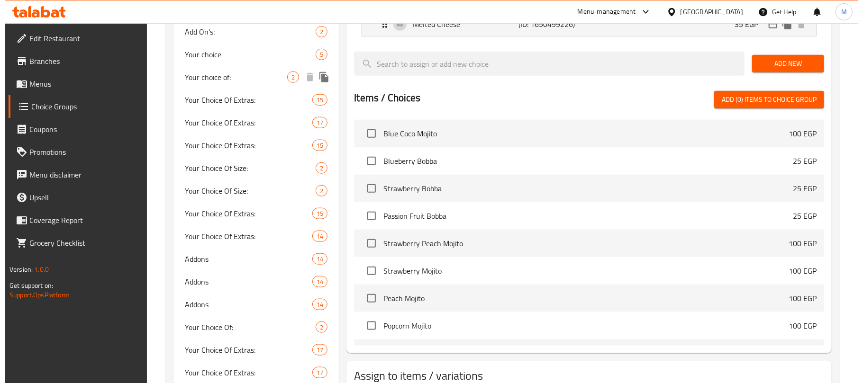
scroll to position [695, 0]
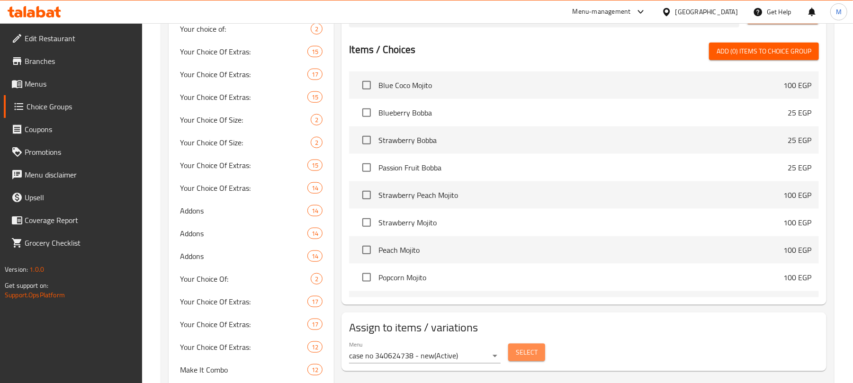
click at [531, 358] on span "Select" at bounding box center [527, 353] width 22 height 12
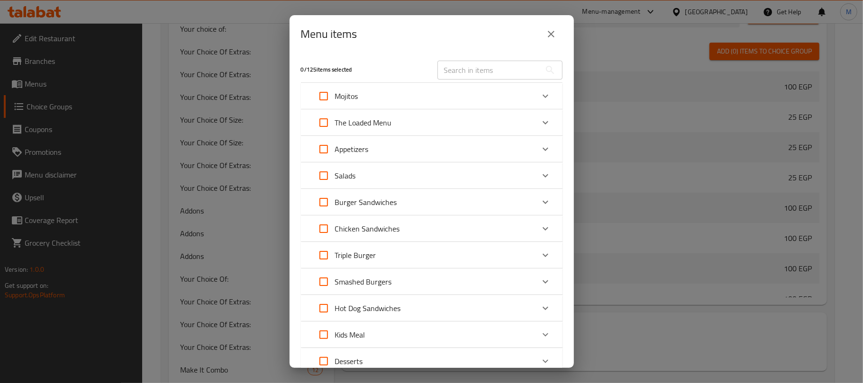
click at [552, 29] on icon "close" at bounding box center [550, 33] width 11 height 11
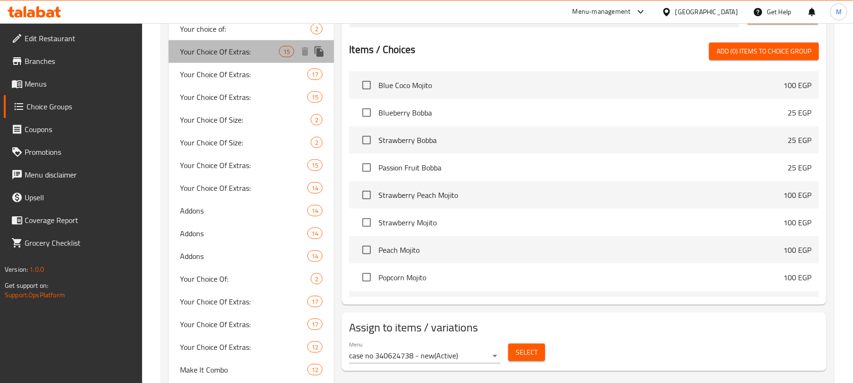
click at [226, 59] on div "Your Choice Of Extras: 15" at bounding box center [251, 51] width 165 height 23
type input "15"
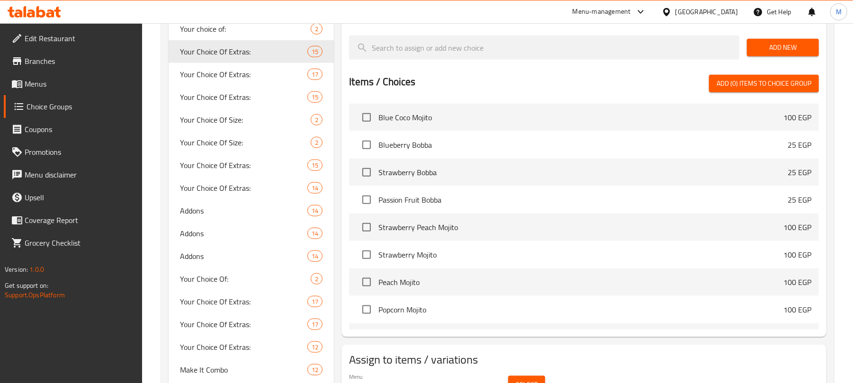
click at [525, 381] on button "Select" at bounding box center [526, 385] width 37 height 18
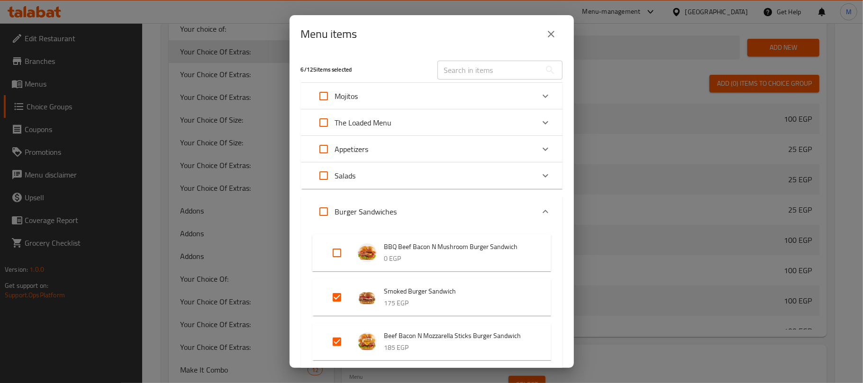
click at [554, 29] on icon "close" at bounding box center [550, 33] width 11 height 11
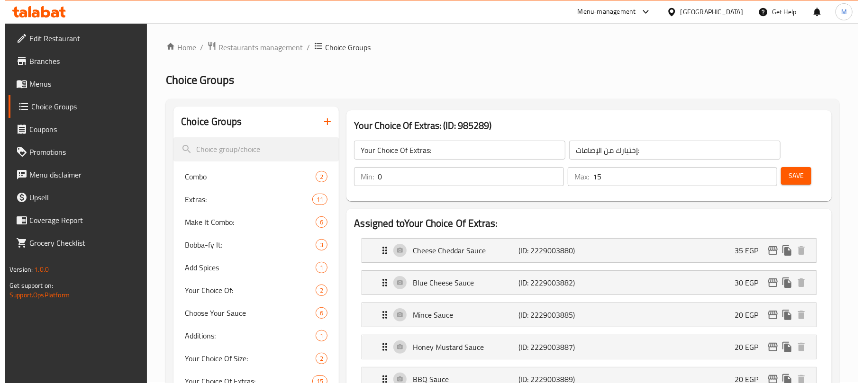
scroll to position [0, 0]
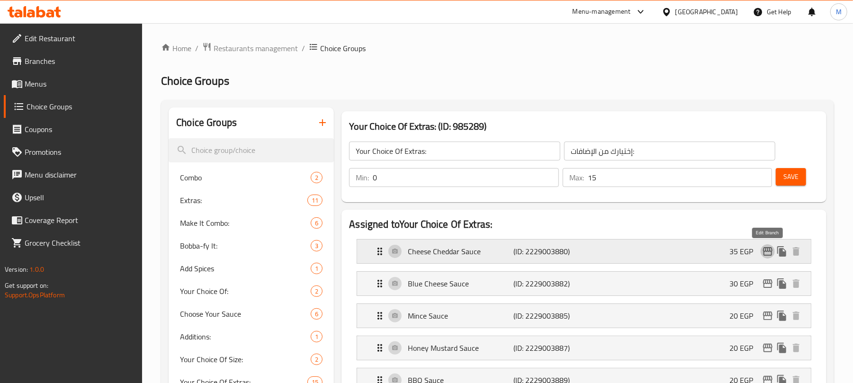
click at [767, 254] on icon "edit" at bounding box center [767, 251] width 11 height 11
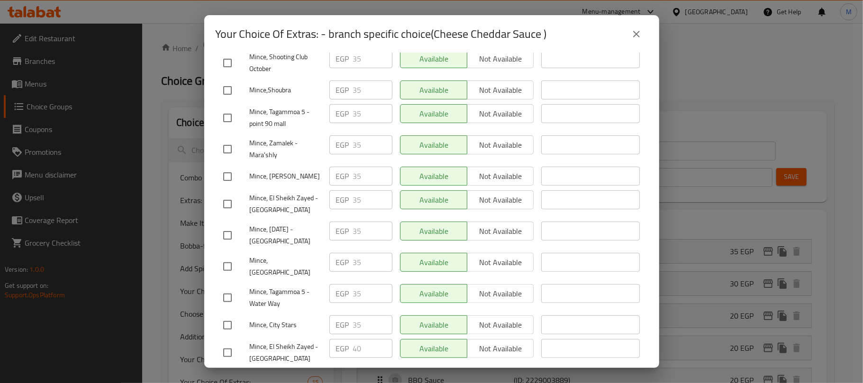
scroll to position [106, 0]
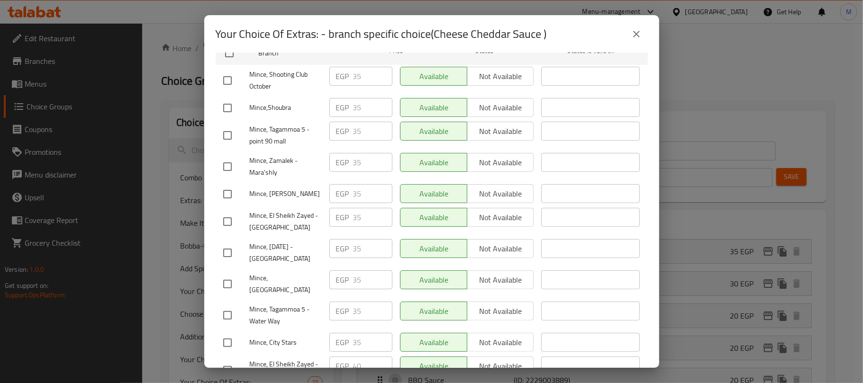
click at [631, 38] on icon "close" at bounding box center [636, 33] width 11 height 11
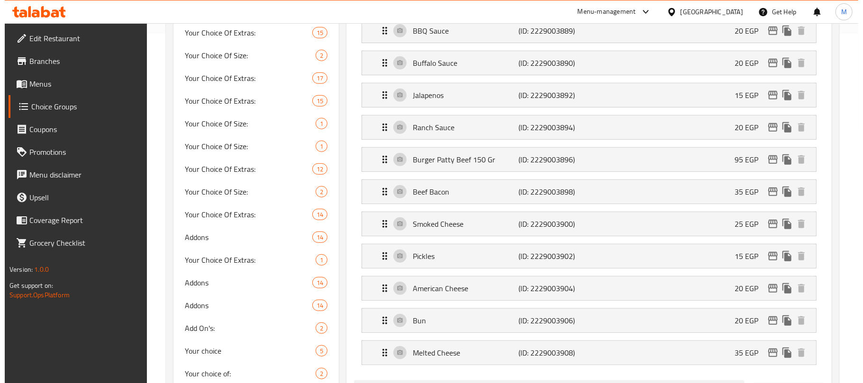
scroll to position [198, 0]
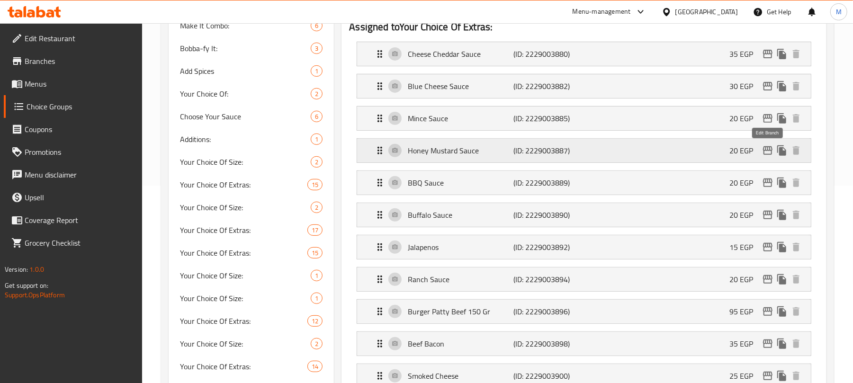
click at [763, 150] on icon "edit" at bounding box center [767, 150] width 11 height 11
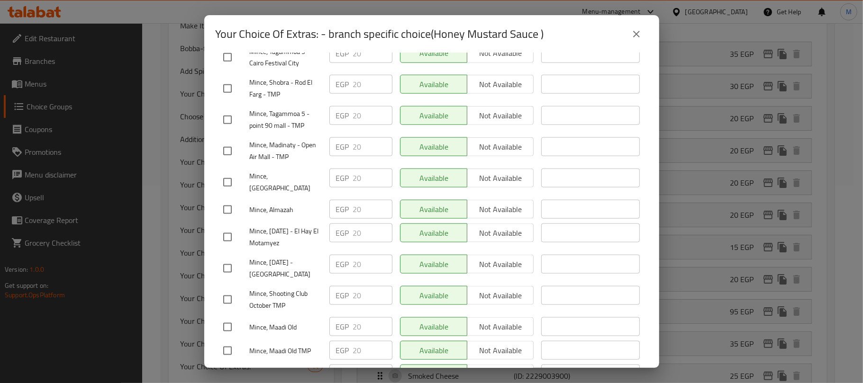
scroll to position [801, 0]
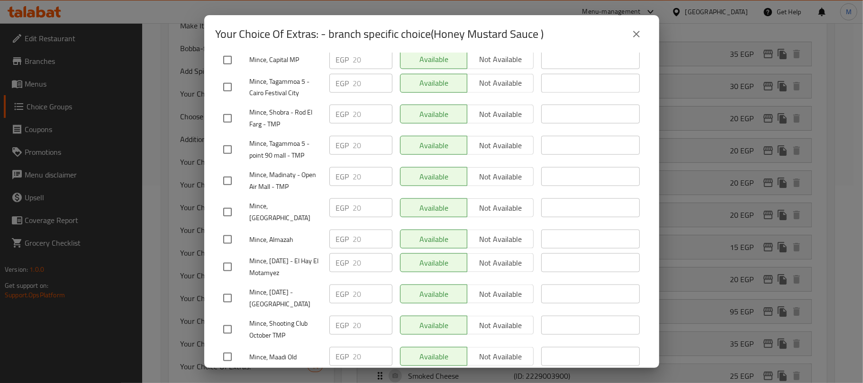
click at [222, 289] on input "checkbox" at bounding box center [227, 299] width 20 height 20
checkbox input "true"
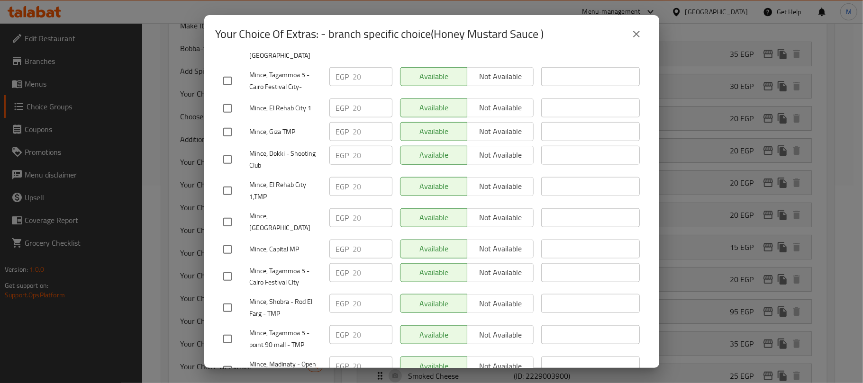
scroll to position [548, 0]
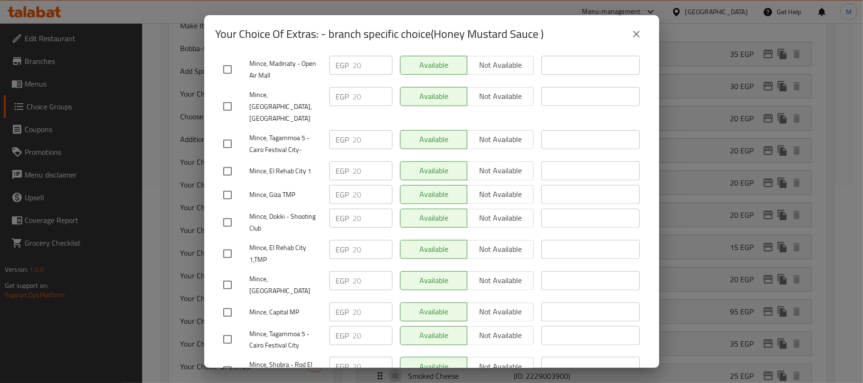
click at [222, 303] on input "checkbox" at bounding box center [227, 313] width 20 height 20
checkbox input "true"
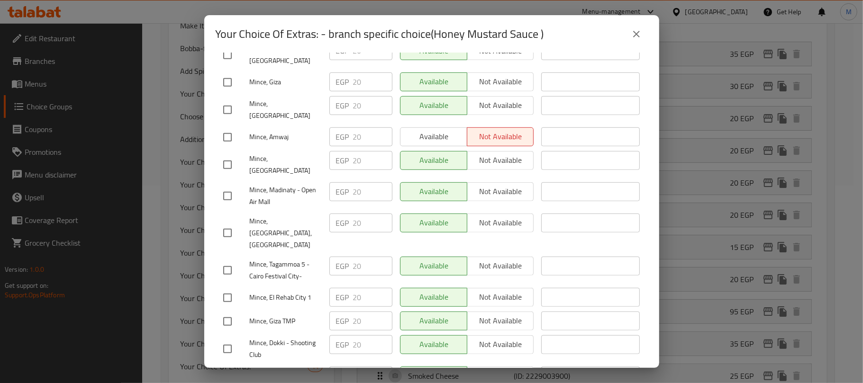
scroll to position [359, 0]
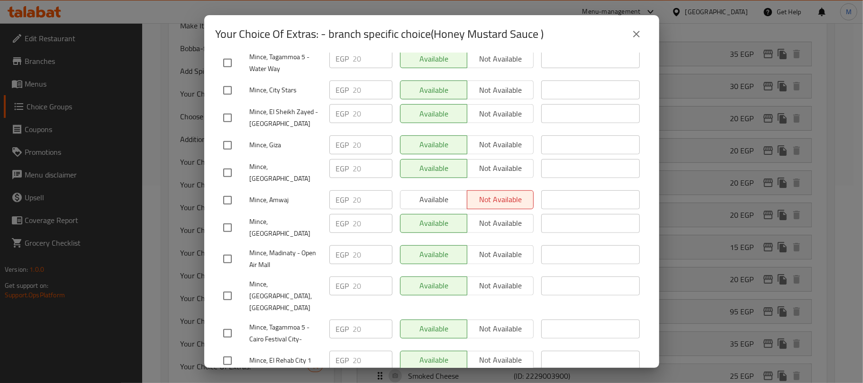
click at [226, 249] on input "checkbox" at bounding box center [227, 259] width 20 height 20
checkbox input "true"
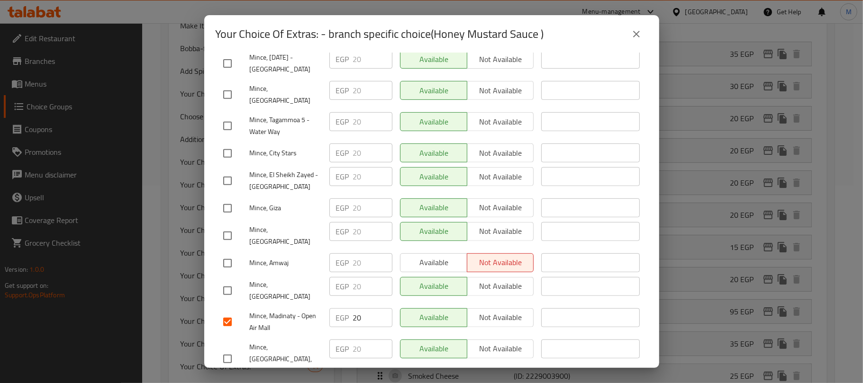
scroll to position [232, 0]
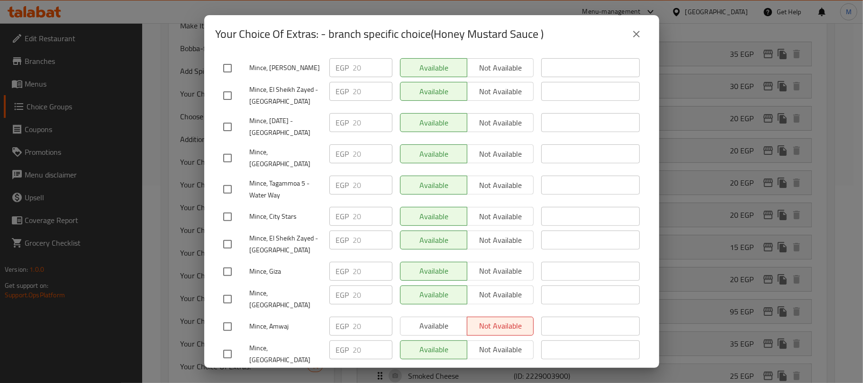
click at [226, 235] on input "checkbox" at bounding box center [227, 245] width 20 height 20
checkbox input "true"
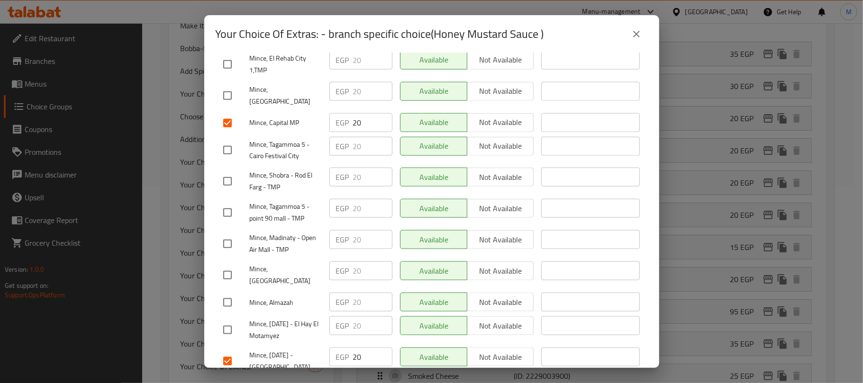
scroll to position [801, 0]
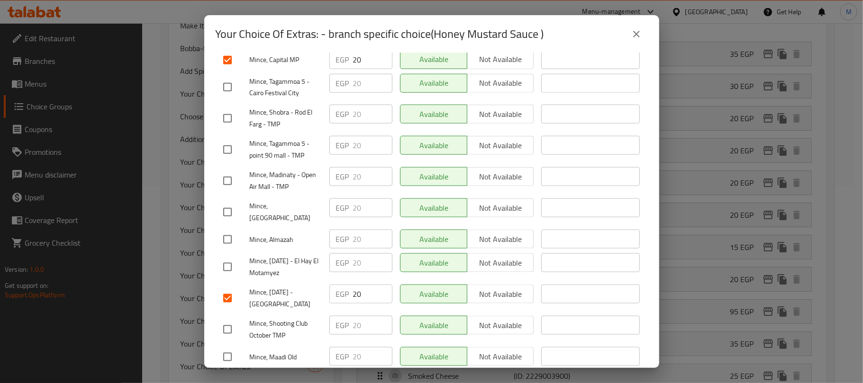
click at [223, 171] on input "checkbox" at bounding box center [227, 181] width 20 height 20
checkbox input "true"
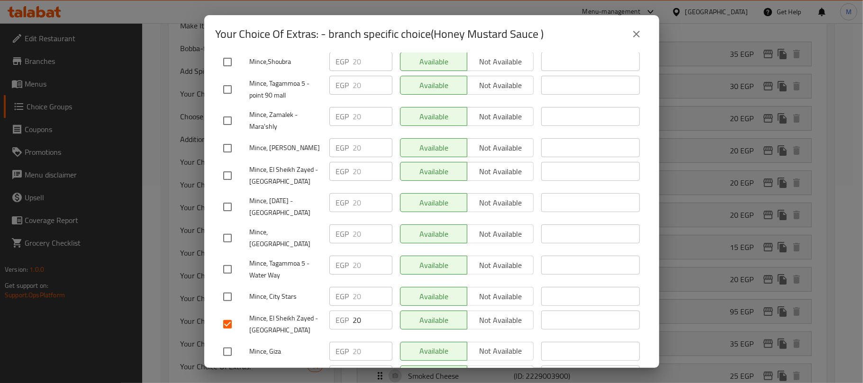
scroll to position [0, 0]
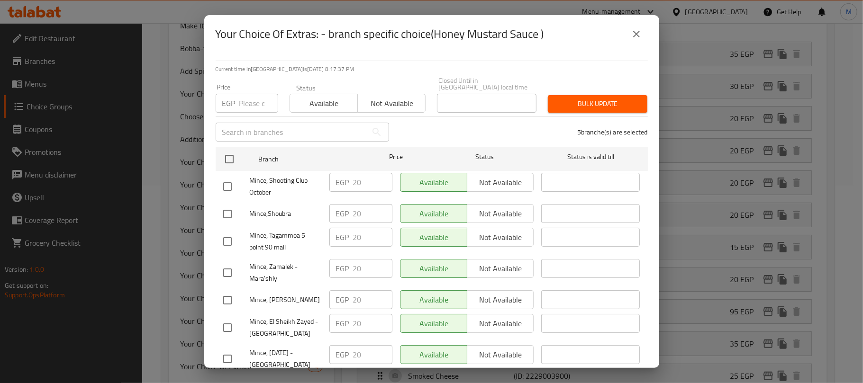
drag, startPoint x: 253, startPoint y: 95, endPoint x: 247, endPoint y: 92, distance: 6.4
click at [253, 94] on input "number" at bounding box center [258, 103] width 39 height 19
type input "25"
click at [582, 99] on span "Bulk update" at bounding box center [597, 104] width 84 height 12
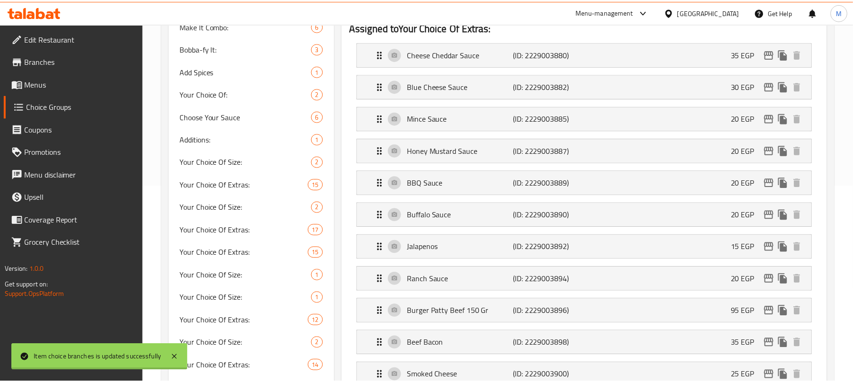
scroll to position [893, 0]
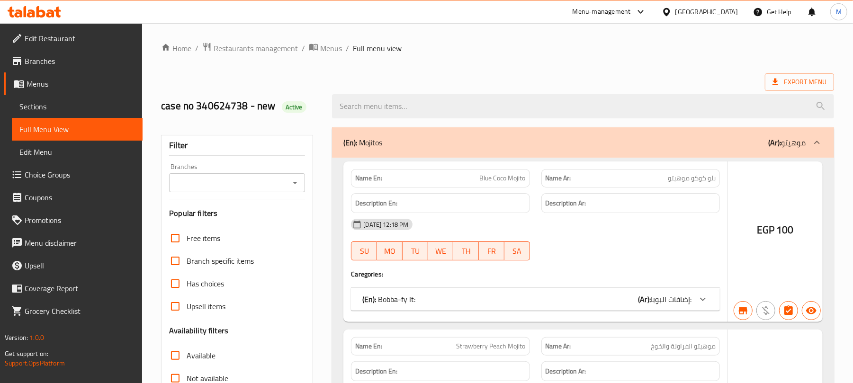
click at [44, 84] on div at bounding box center [426, 191] width 853 height 383
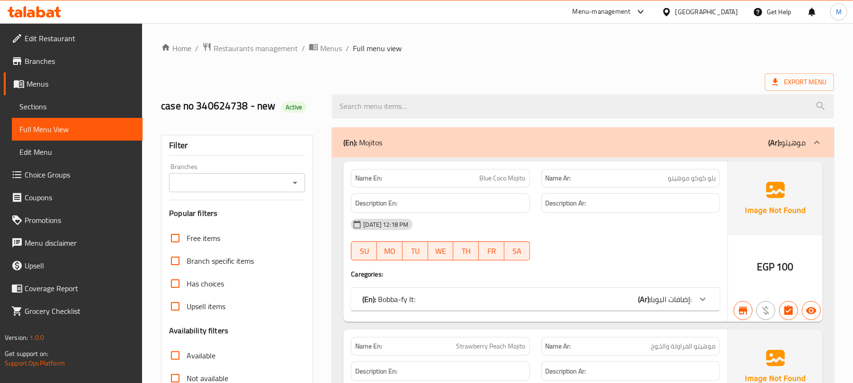
click at [28, 105] on span "Sections" at bounding box center [77, 106] width 116 height 11
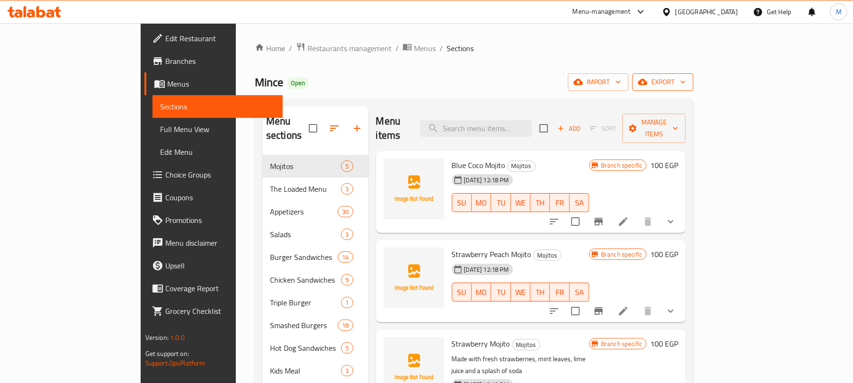
click at [686, 87] on span "export" at bounding box center [663, 82] width 46 height 12
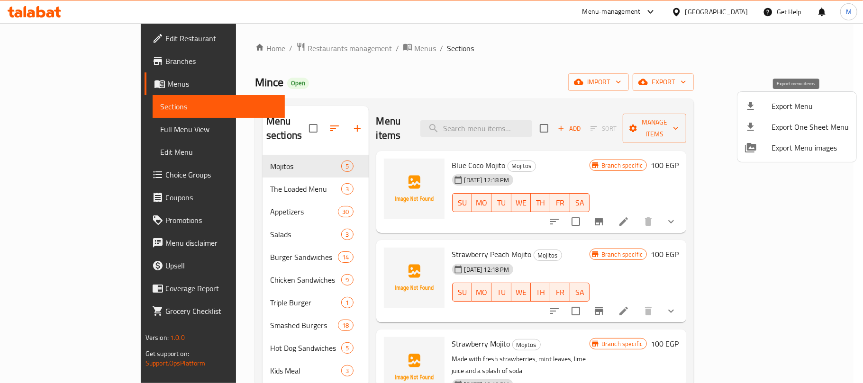
click at [764, 103] on div at bounding box center [758, 105] width 27 height 11
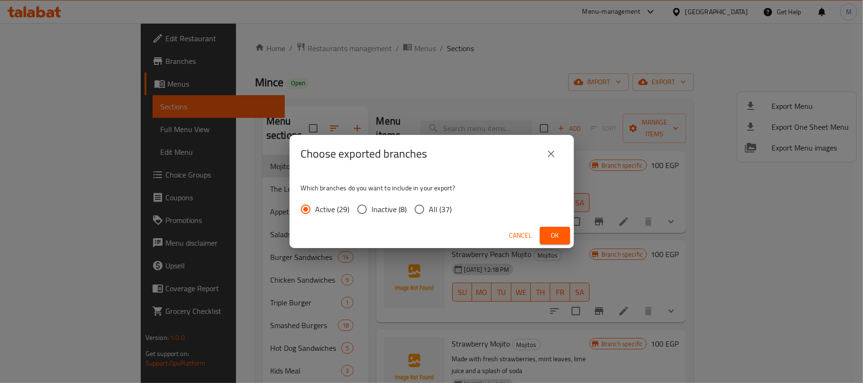
click at [448, 211] on span "All (37)" at bounding box center [440, 209] width 23 height 11
click at [429, 211] on input "All (37)" at bounding box center [419, 209] width 20 height 20
radio input "true"
click at [569, 235] on button "Ok" at bounding box center [555, 236] width 30 height 18
